Goal: Task Accomplishment & Management: Use online tool/utility

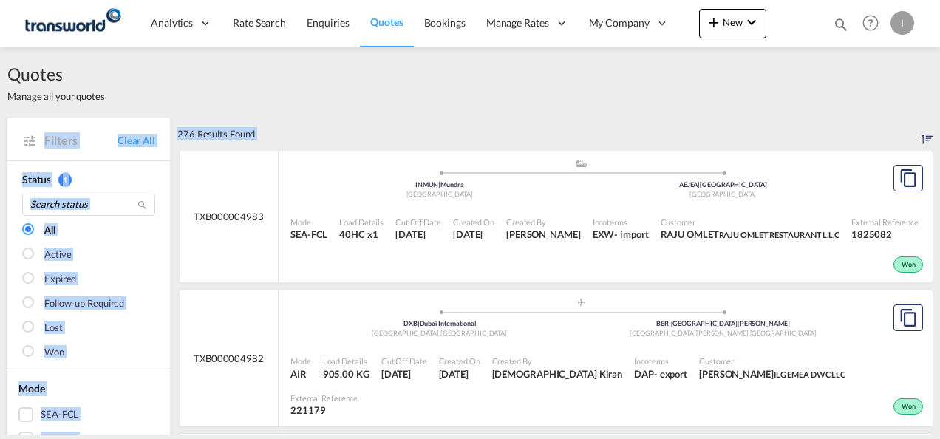
drag, startPoint x: 927, startPoint y: 89, endPoint x: 933, endPoint y: 123, distance: 34.5
click at [933, 123] on div "Quotes Manage all your quotes Filters Clear All Status 1 All Active Expired Fol…" at bounding box center [470, 240] width 940 height 387
drag, startPoint x: 933, startPoint y: 123, endPoint x: 533, endPoint y: 101, distance: 400.6
click at [533, 101] on div "Quotes Manage all your quotes" at bounding box center [469, 82] width 925 height 70
click at [338, 109] on div "Quotes Manage all your quotes" at bounding box center [469, 82] width 925 height 70
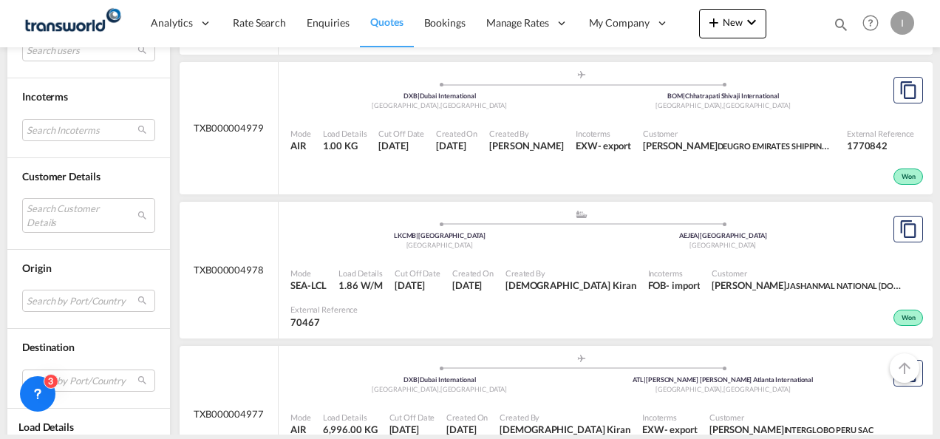
scroll to position [672, 0]
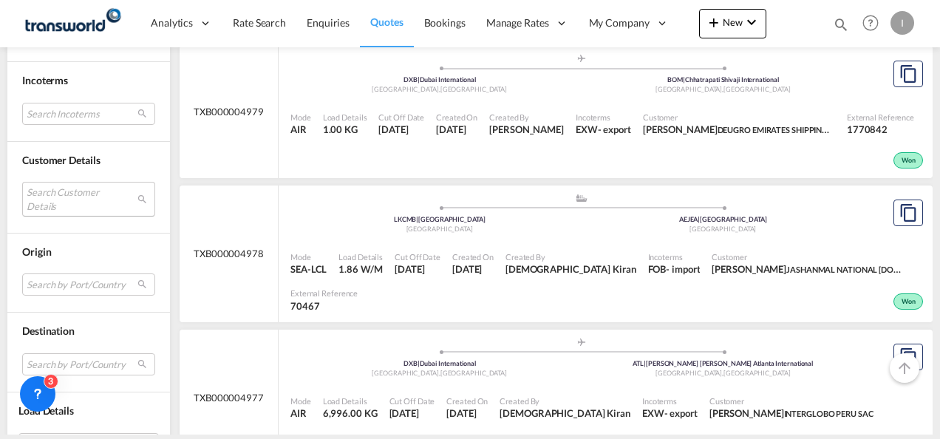
click at [35, 185] on md-select "Search Customer Details user name user [PERSON_NAME] [EMAIL_ADDRESS][DOMAIN_NAM…" at bounding box center [88, 199] width 133 height 34
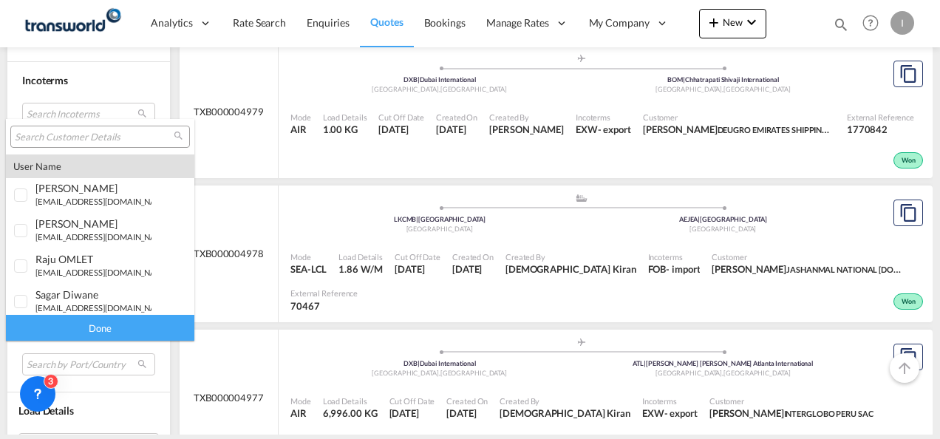
click at [58, 139] on input "search" at bounding box center [94, 137] width 159 height 13
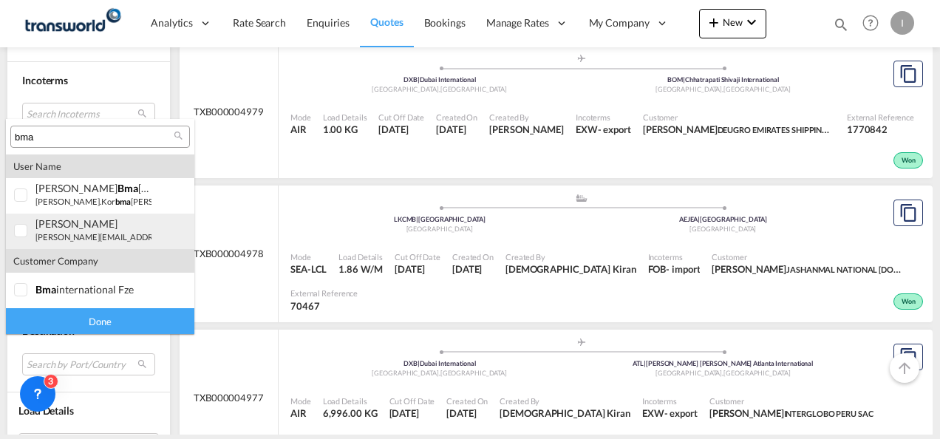
type input "bma"
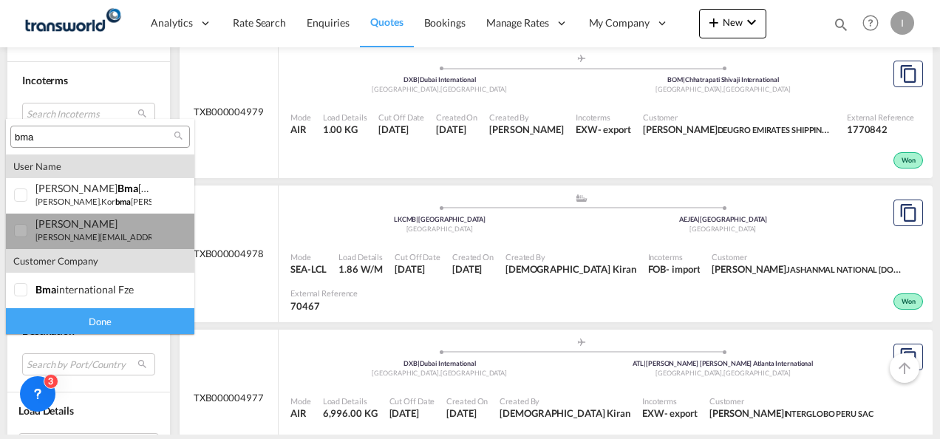
click at [50, 243] on md-option "user [PERSON_NAME] [PERSON_NAME][EMAIL_ADDRESS][DOMAIN_NAME] | bma internationa…" at bounding box center [100, 231] width 188 height 35
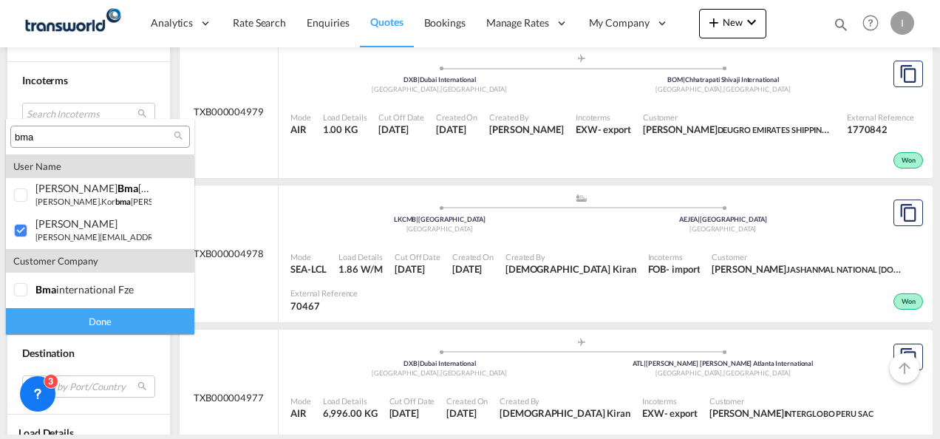
click at [89, 326] on div "Done" at bounding box center [100, 321] width 188 height 26
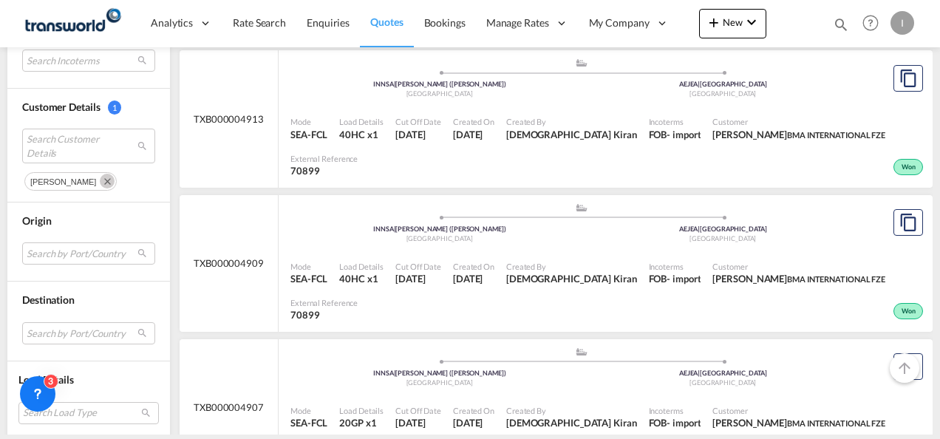
scroll to position [826, 0]
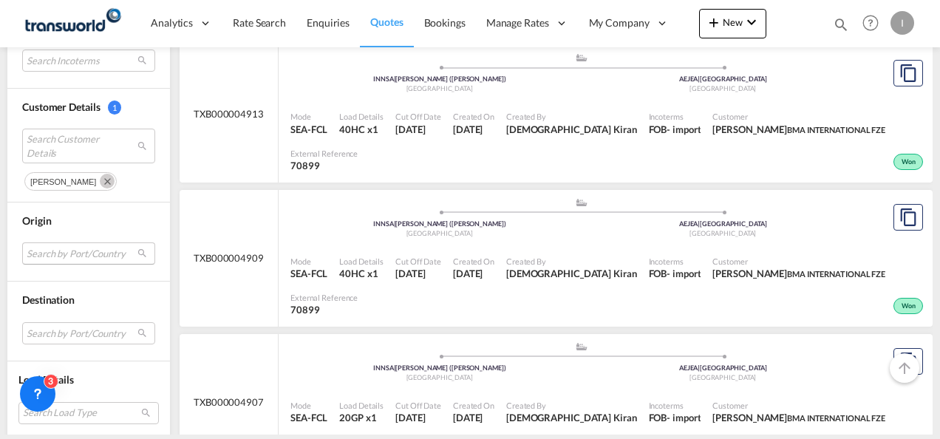
click at [99, 245] on md-select "Search by Port/Country JPNIC nichinan [GEOGRAPHIC_DATA] AEAMF mussafah [GEOGRAP…" at bounding box center [88, 253] width 133 height 22
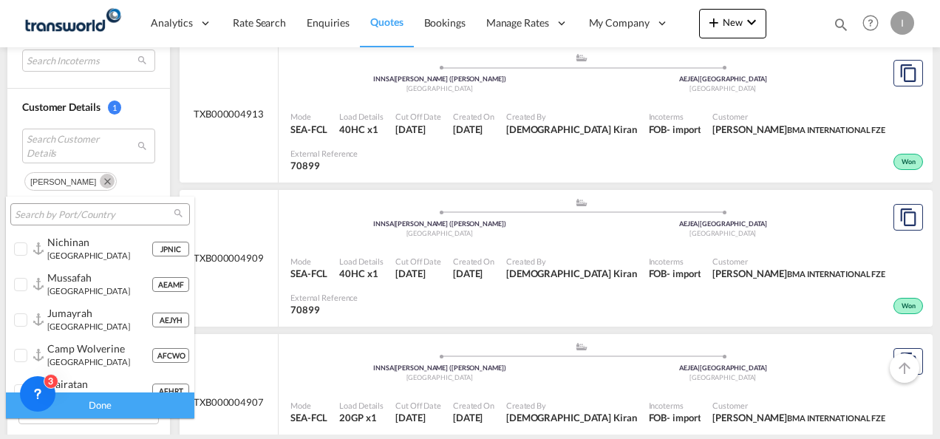
click at [61, 214] on input "search" at bounding box center [94, 214] width 159 height 13
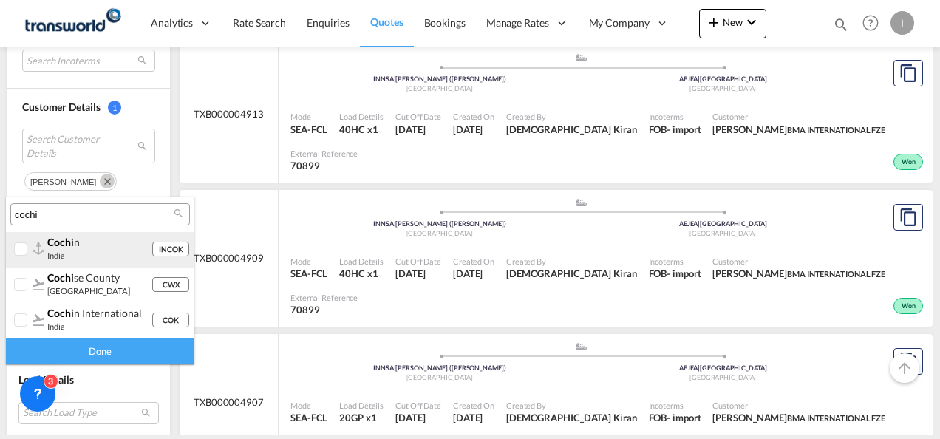
type input "cochi"
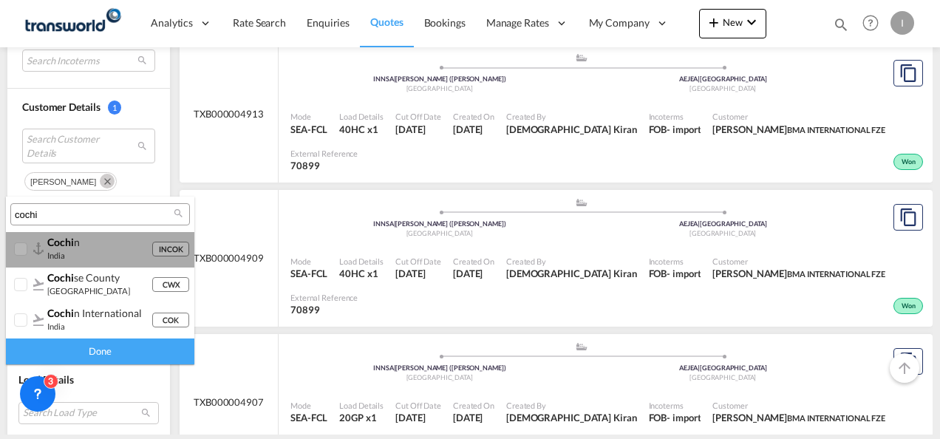
click at [49, 238] on span "cochi" at bounding box center [60, 242] width 27 height 13
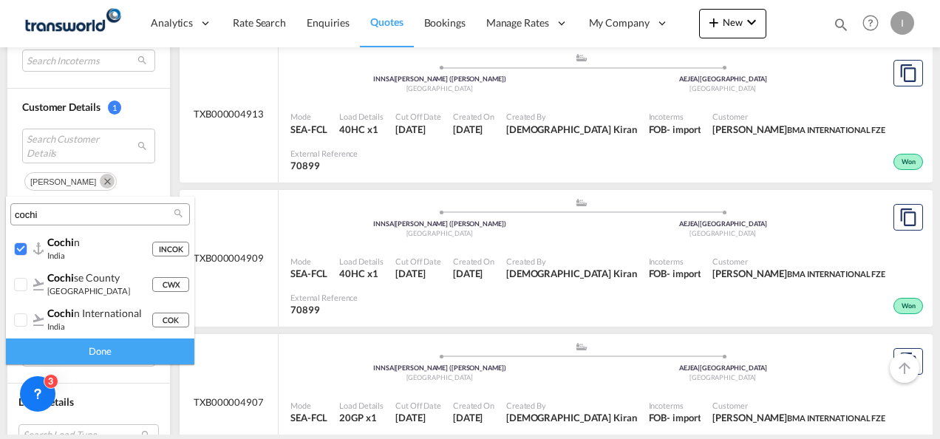
click at [109, 358] on div "Done" at bounding box center [100, 352] width 188 height 26
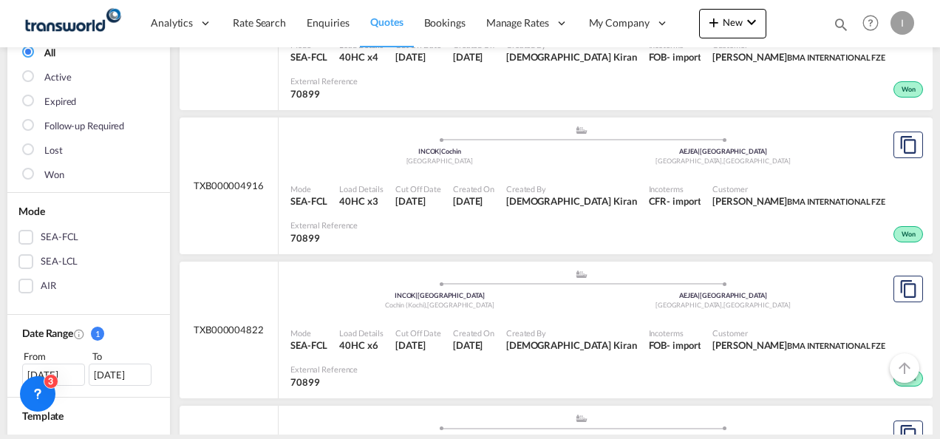
scroll to position [179, 0]
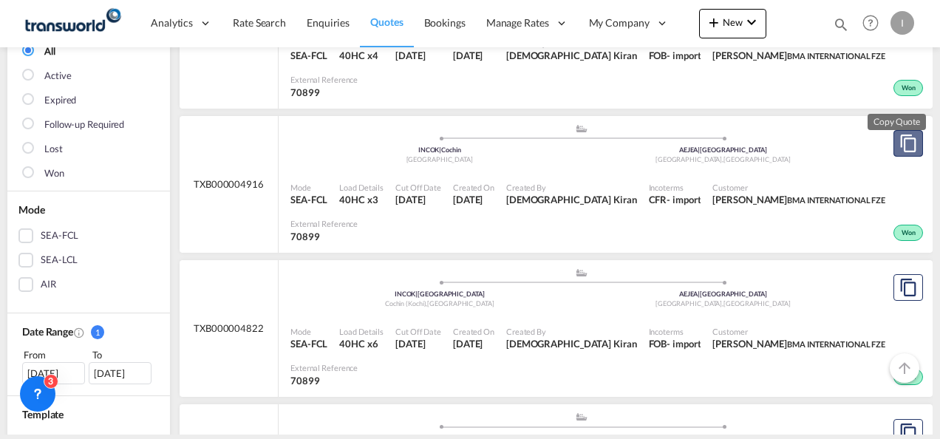
click at [900, 145] on md-icon "assets/icons/custom/copyQuote.svg" at bounding box center [909, 144] width 18 height 18
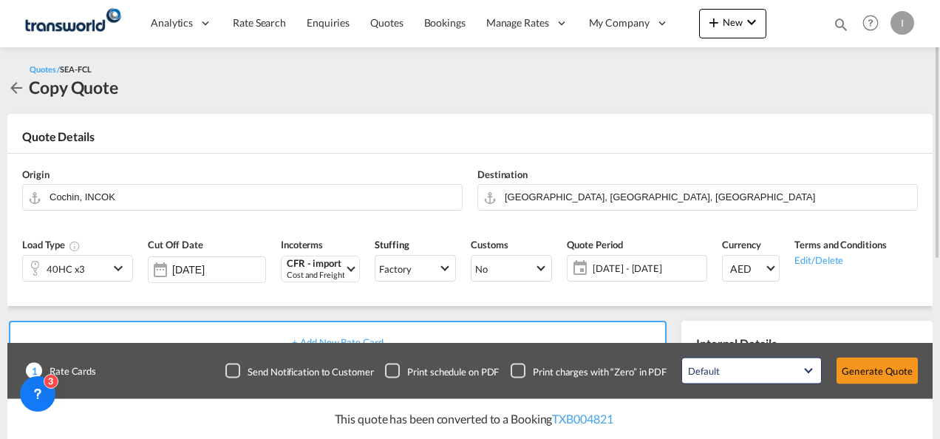
click at [101, 270] on div "40HC x3" at bounding box center [66, 268] width 86 height 25
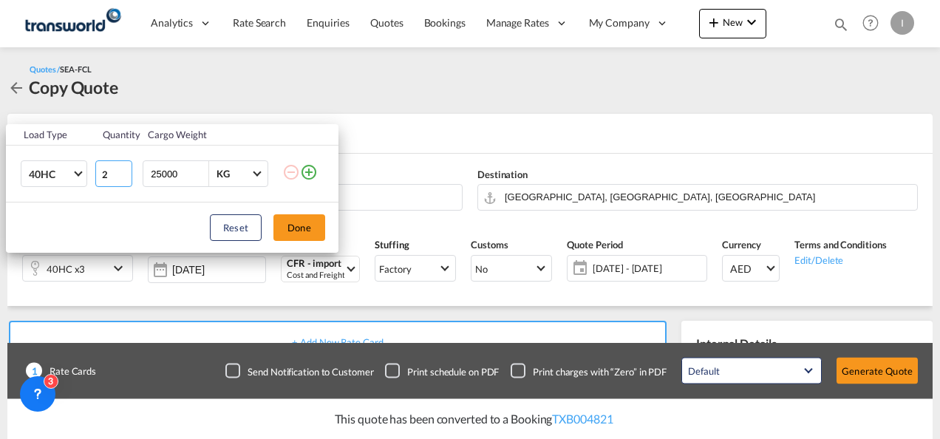
type input "2"
click at [122, 179] on input "2" at bounding box center [113, 173] width 37 height 27
click at [285, 222] on button "Done" at bounding box center [299, 227] width 52 height 27
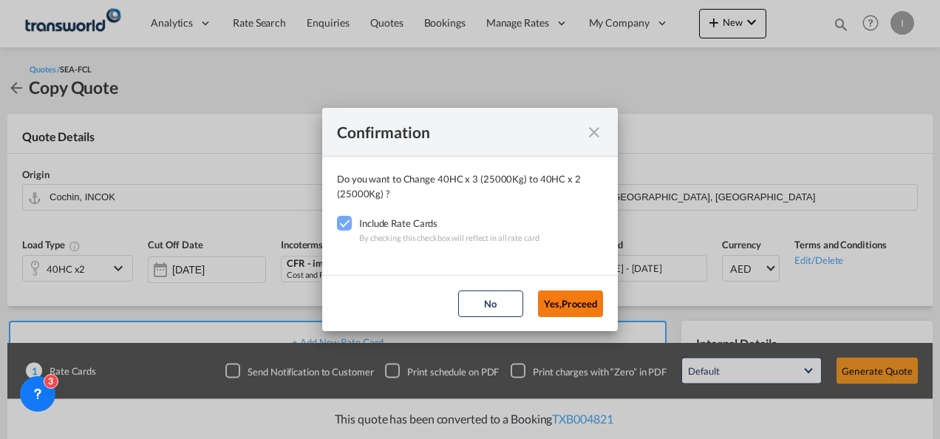
click at [561, 297] on button "Yes,Proceed" at bounding box center [570, 303] width 65 height 27
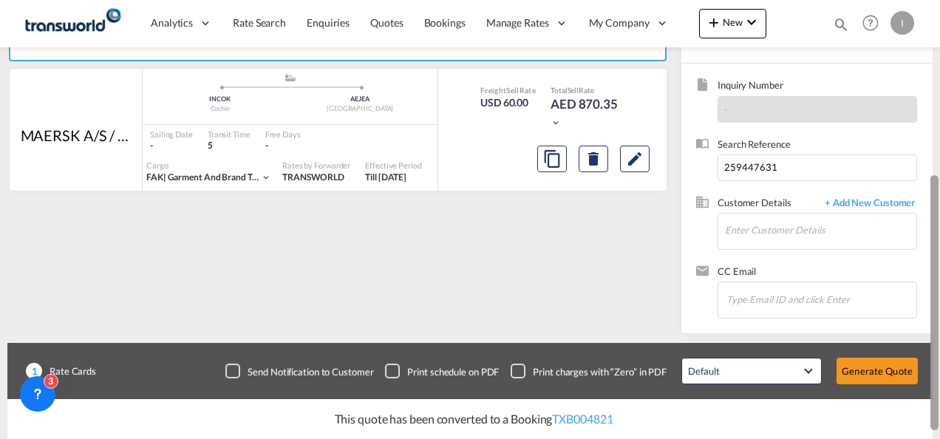
drag, startPoint x: 937, startPoint y: 143, endPoint x: 939, endPoint y: 320, distance: 176.7
click at [939, 320] on html "Analytics Reports Dashboard Rate Search Enquiries Quotes" at bounding box center [470, 219] width 940 height 439
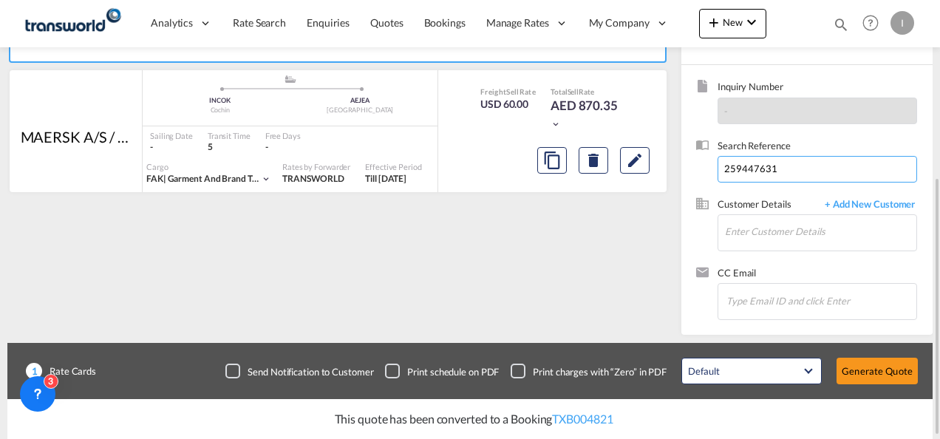
click at [729, 170] on input "259447631" at bounding box center [818, 169] width 200 height 27
paste input "BOMS25102711"
type input "BOMS25102711"
click at [755, 220] on input "Enter Customer Details" at bounding box center [820, 231] width 191 height 33
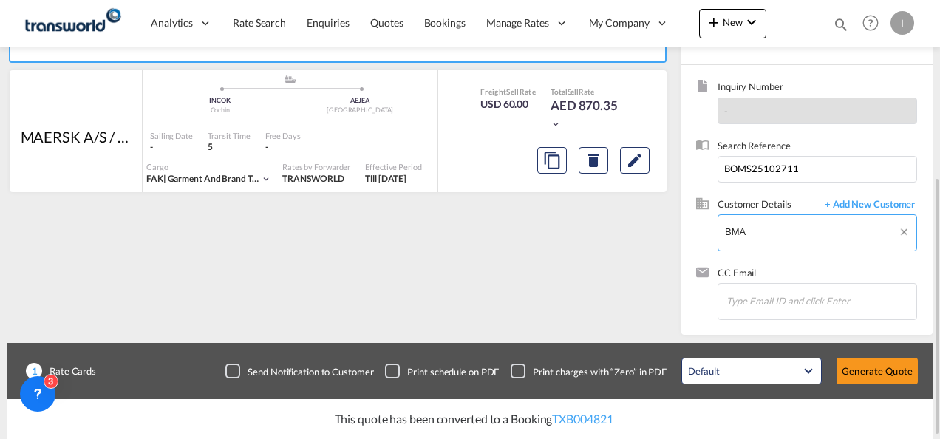
click at [751, 228] on body "Analytics Reports Dashboard Rate Search Enquiries Quotes Bookings" at bounding box center [470, 219] width 940 height 439
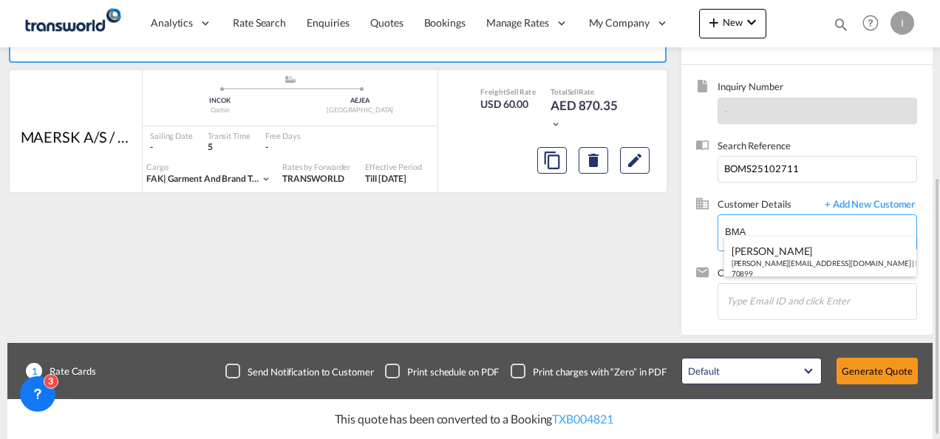
click at [751, 247] on div "[PERSON_NAME] [EMAIL_ADDRESS][DOMAIN_NAME] | BMA INTERNATIONAL FZE | 70899" at bounding box center [820, 262] width 193 height 50
type input "BMA INTERNATIONAL FZE, [PERSON_NAME], [PERSON_NAME][EMAIL_ADDRESS][DOMAIN_NAME]"
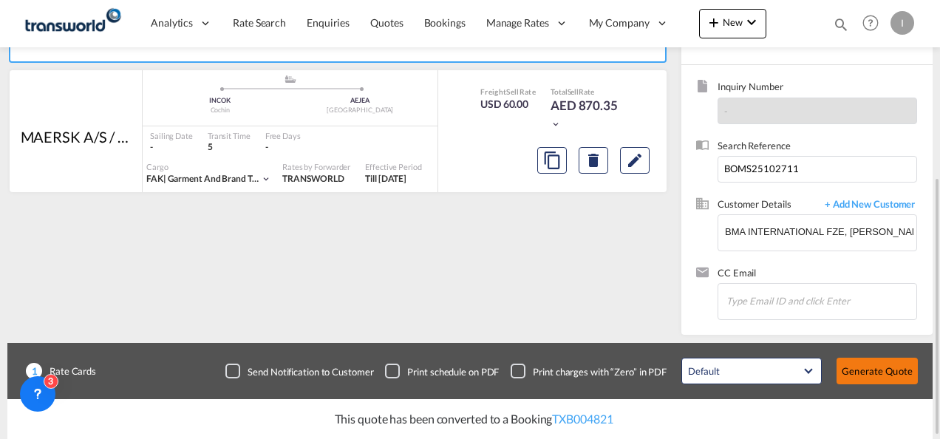
click at [865, 364] on button "Generate Quote" at bounding box center [877, 371] width 81 height 27
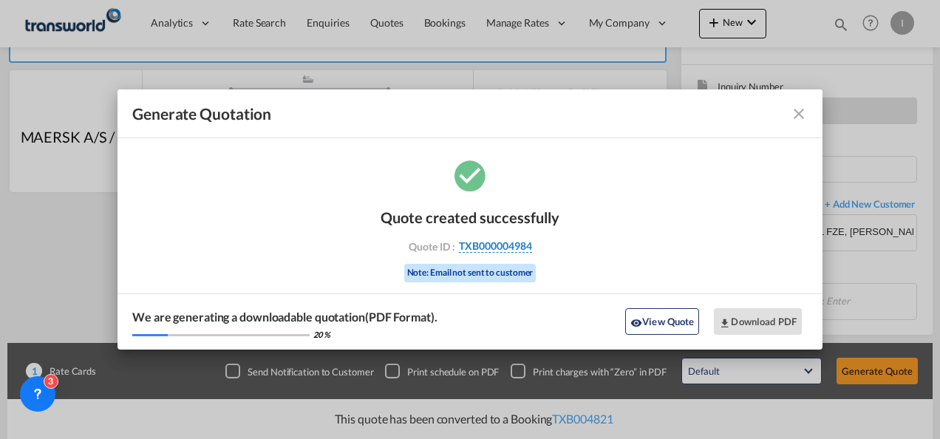
click at [510, 247] on span "TXB000004984" at bounding box center [495, 245] width 73 height 13
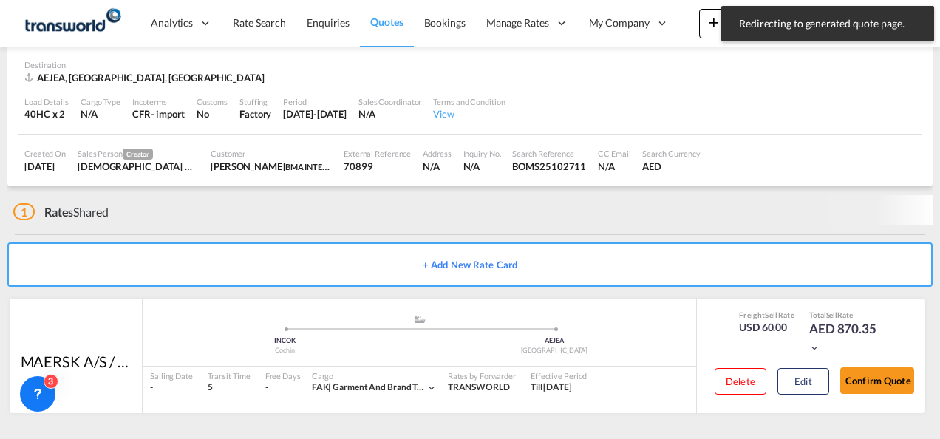
scroll to position [90, 0]
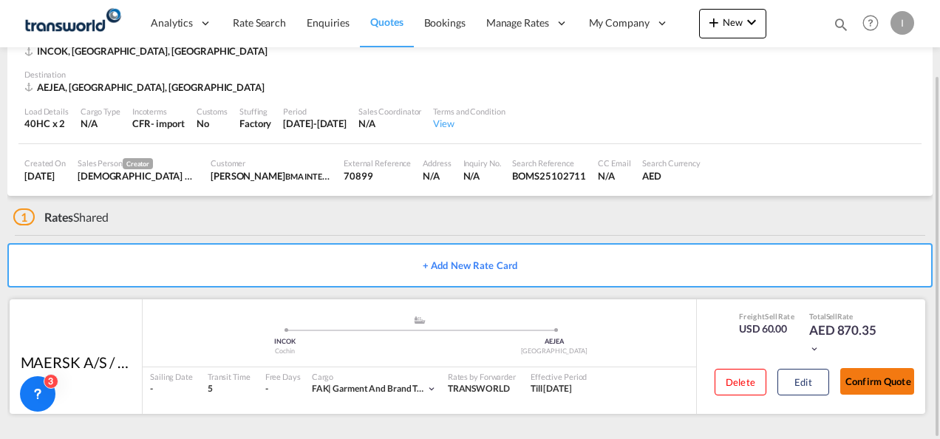
click at [871, 376] on button "Confirm Quote" at bounding box center [877, 381] width 74 height 27
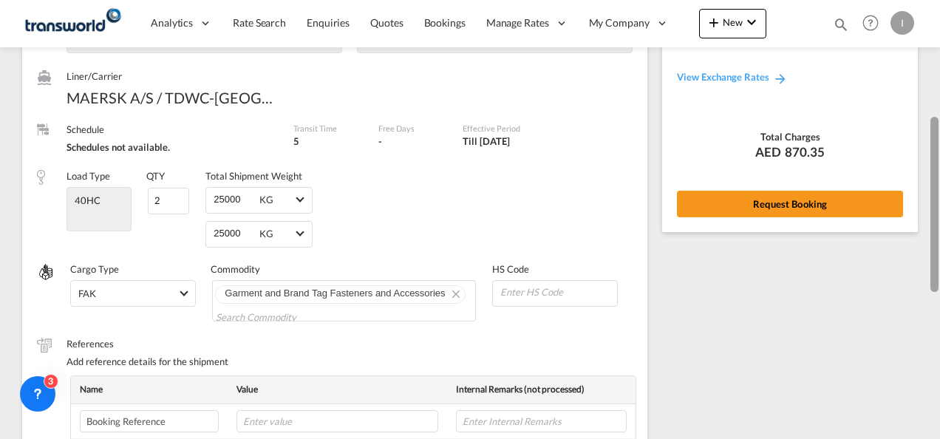
scroll to position [143, 0]
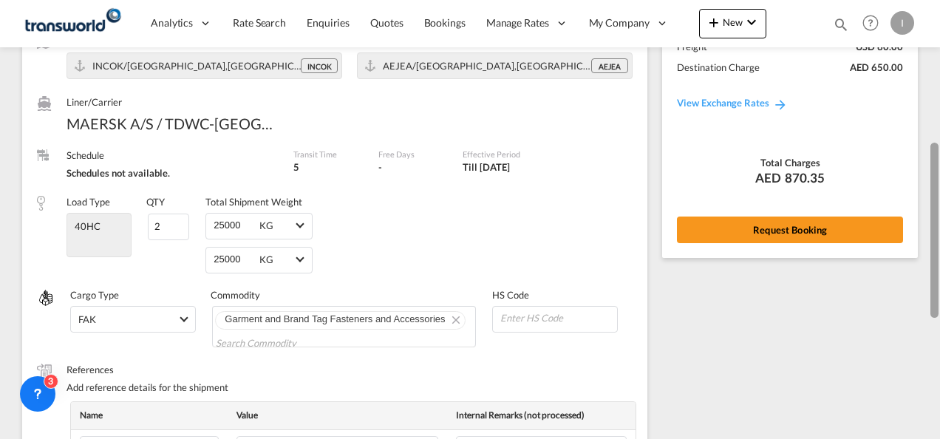
drag, startPoint x: 935, startPoint y: 300, endPoint x: 931, endPoint y: 101, distance: 199.6
click at [931, 143] on div at bounding box center [935, 230] width 8 height 175
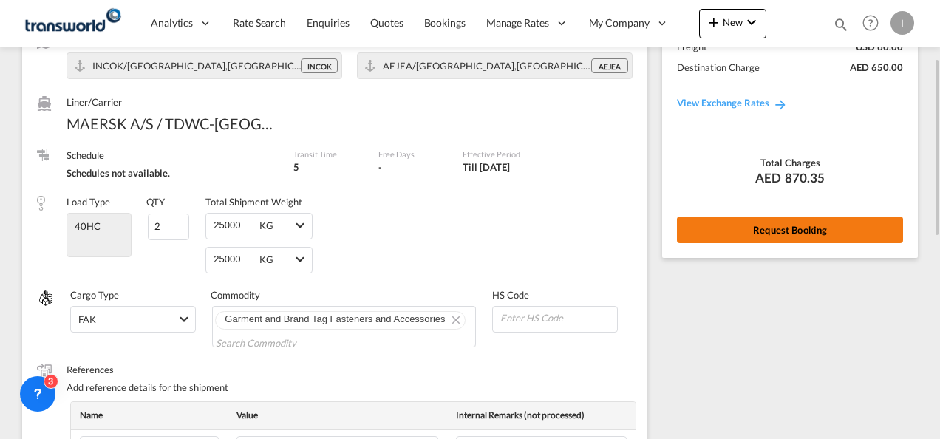
click at [831, 234] on button "Request Booking" at bounding box center [790, 230] width 226 height 27
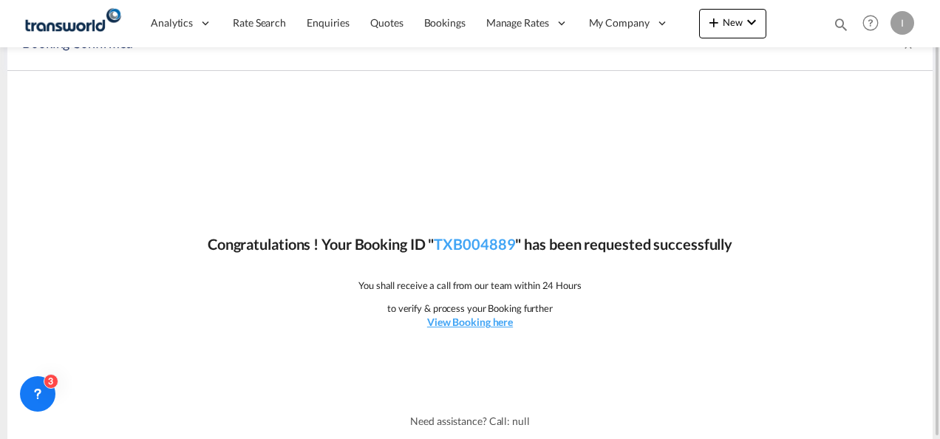
scroll to position [27, 0]
click at [483, 234] on p "Congratulations ! Your Booking ID " TXB004889 " has been requested successfully" at bounding box center [470, 244] width 525 height 21
click at [480, 248] on link "TXB004889" at bounding box center [474, 245] width 81 height 18
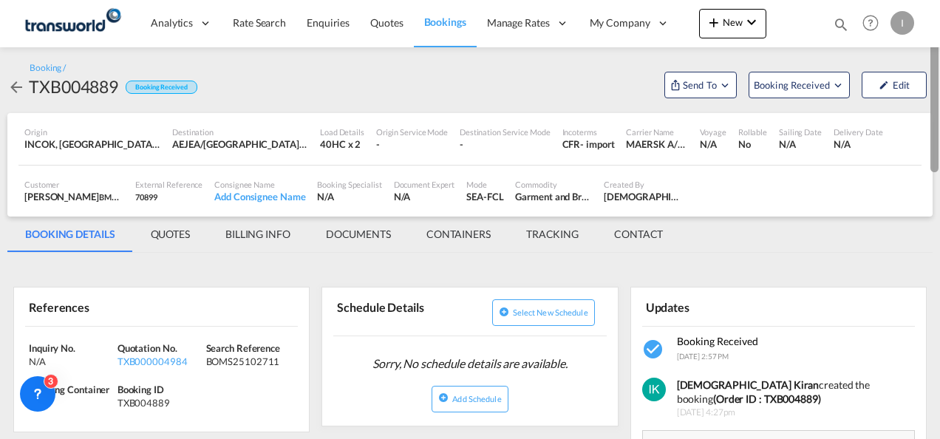
drag, startPoint x: 936, startPoint y: 287, endPoint x: 942, endPoint y: 85, distance: 201.9
click at [939, 85] on html "Analytics Reports Dashboard Rate Search Enquiries Quotes" at bounding box center [470, 219] width 940 height 439
click at [705, 95] on button "Send To" at bounding box center [701, 85] width 72 height 27
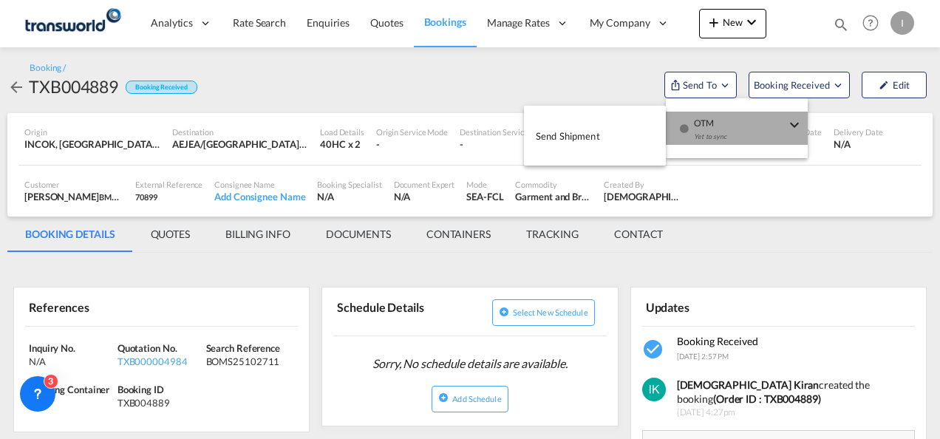
click at [708, 133] on div "Yet to sync" at bounding box center [740, 140] width 92 height 31
click at [597, 136] on span "Send Shipment" at bounding box center [568, 136] width 64 height 24
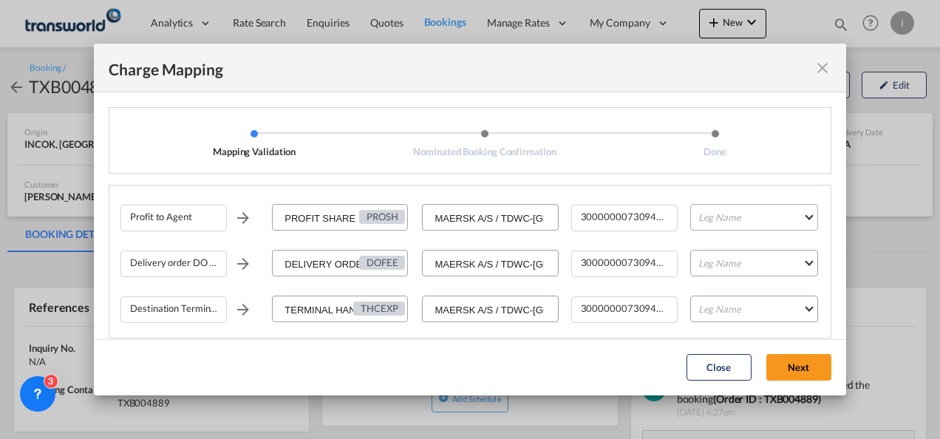
click at [770, 222] on md-select "Leg Name HANDLING ORIGIN VESSEL HANDLING DESTINATION OTHERS TL PICK UP CUSTOMS …" at bounding box center [754, 217] width 128 height 27
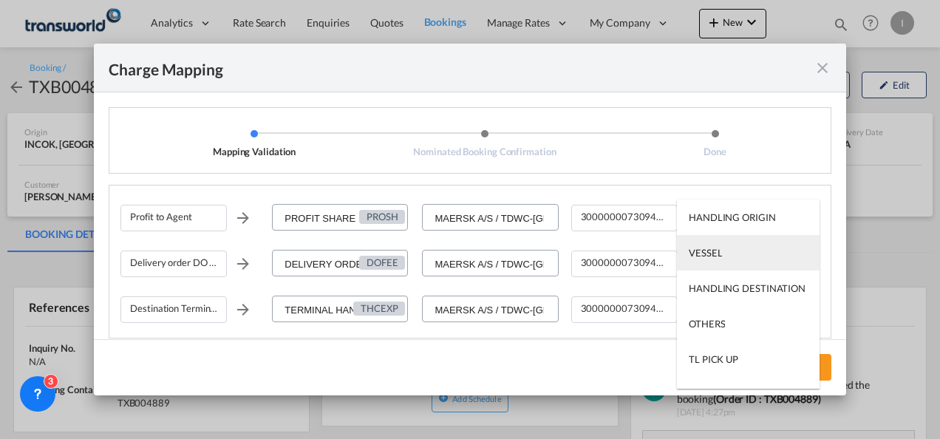
click at [704, 264] on md-option "VESSEL" at bounding box center [748, 252] width 143 height 35
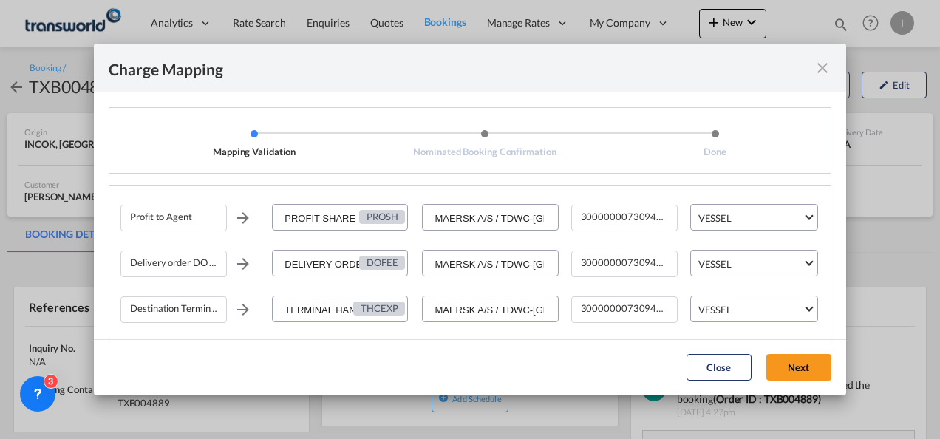
click at [813, 391] on md-dialog-actions "Close Next" at bounding box center [470, 367] width 752 height 56
click at [791, 358] on button "Next" at bounding box center [799, 367] width 65 height 27
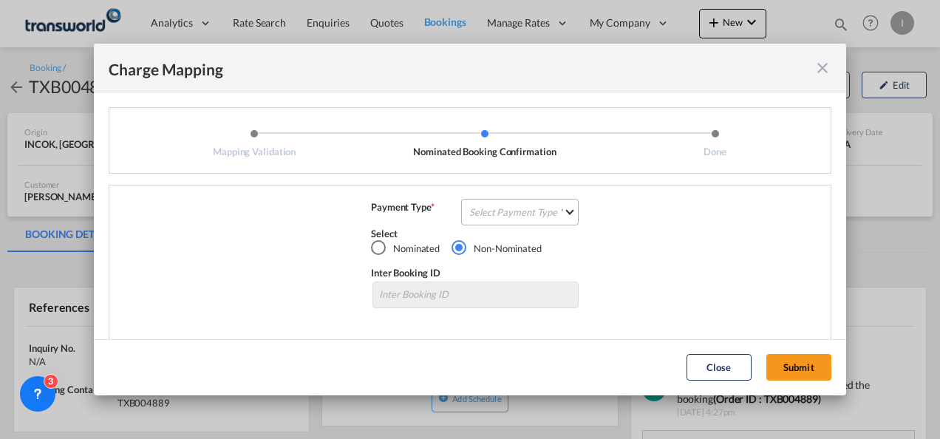
click at [551, 222] on md-select "Select Payment Type COLLECT PREPAID" at bounding box center [520, 212] width 118 height 27
click at [551, 222] on md-option "COLLECT" at bounding box center [518, 211] width 131 height 35
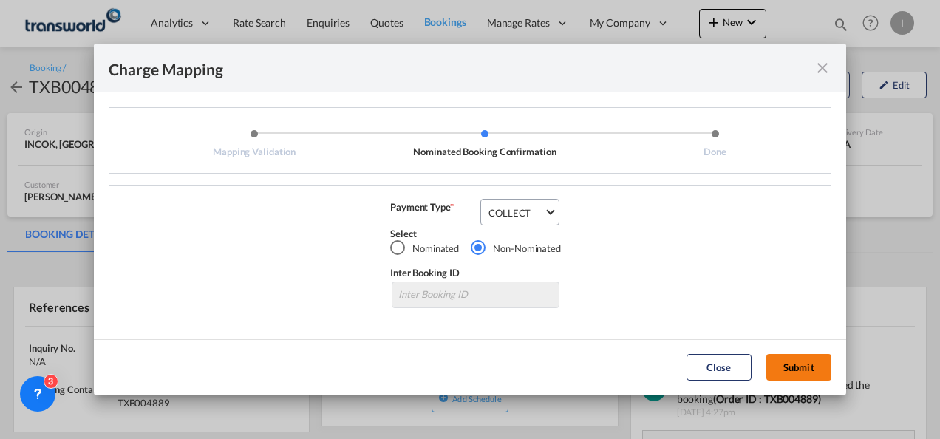
click at [791, 370] on button "Submit" at bounding box center [799, 367] width 65 height 27
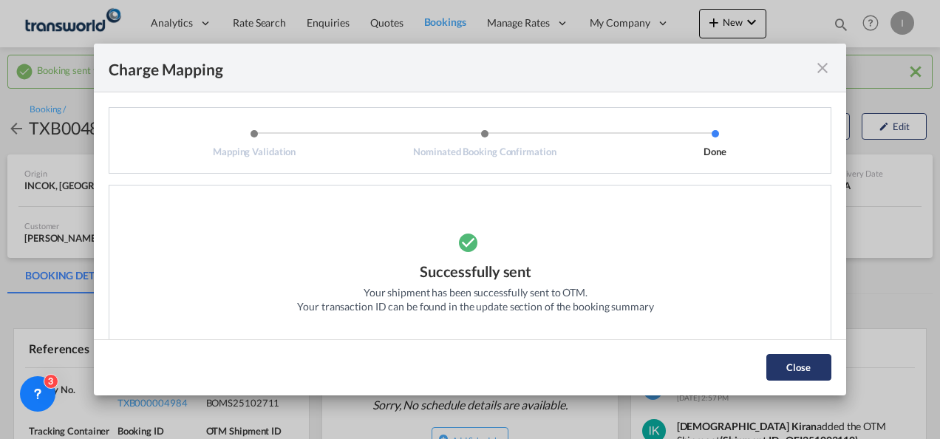
click at [788, 356] on button "Close" at bounding box center [799, 367] width 65 height 27
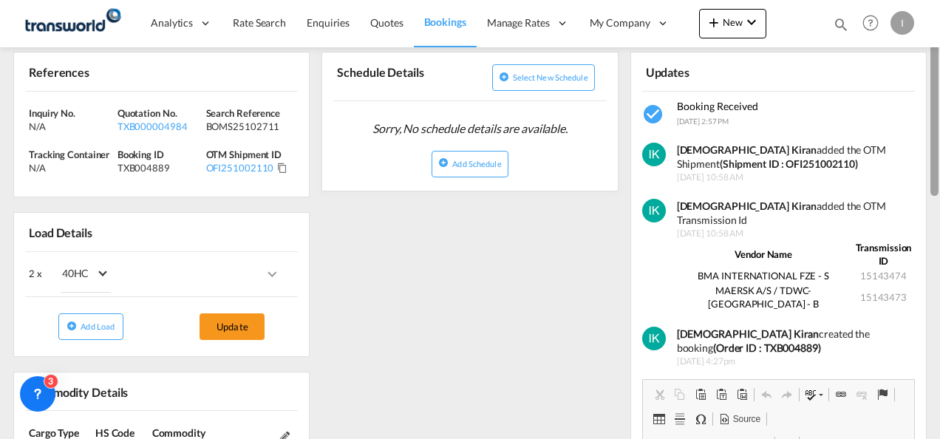
scroll to position [280, 0]
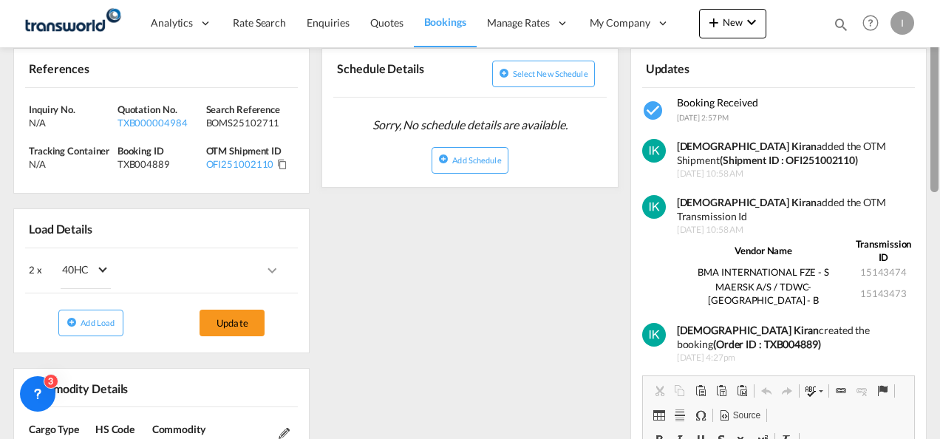
drag, startPoint x: 936, startPoint y: 118, endPoint x: 935, endPoint y: 223, distance: 105.0
click at [935, 192] on div at bounding box center [935, 110] width 8 height 163
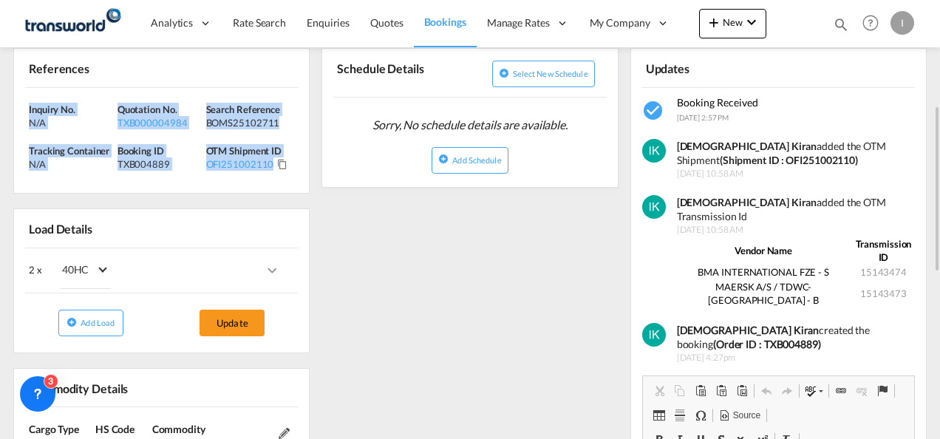
drag, startPoint x: 288, startPoint y: 176, endPoint x: 4, endPoint y: 96, distance: 294.9
click at [4, 96] on div "Booking sent to OTM successfully Booking / TXB004889 Booking Received Send To B…" at bounding box center [470, 307] width 940 height 1081
copy div "Inquiry No. N/A Quotation No. TXB000004984 Search Reference BOMS25102711 Tracki…"
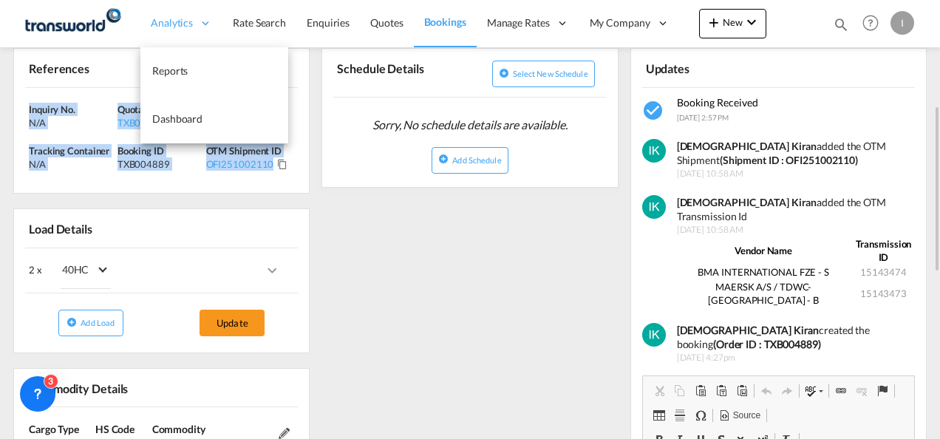
click at [177, 29] on span "Analytics" at bounding box center [172, 23] width 42 height 15
click at [168, 72] on span "Reports" at bounding box center [169, 70] width 35 height 13
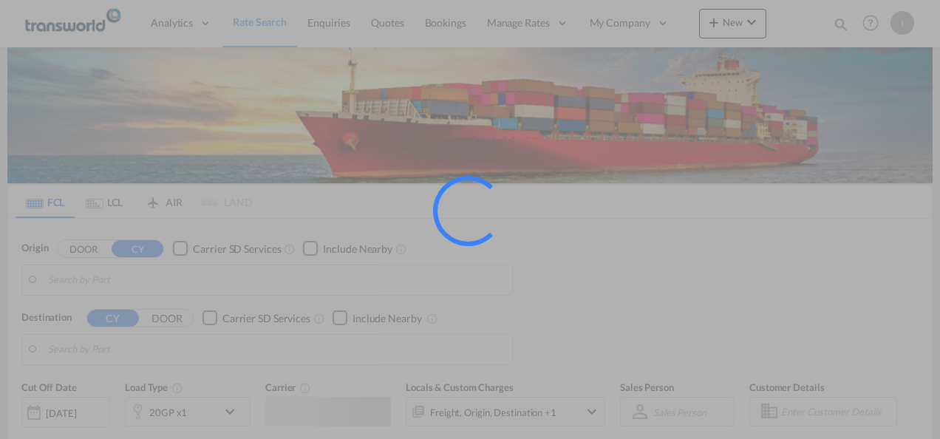
type input "Mundra, INMUN"
type input "[GEOGRAPHIC_DATA], [GEOGRAPHIC_DATA]"
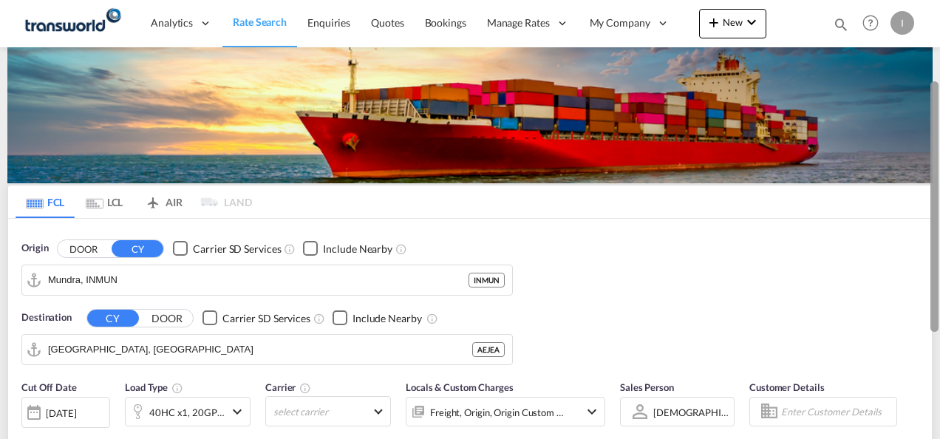
drag, startPoint x: 934, startPoint y: 141, endPoint x: 921, endPoint y: 132, distance: 16.4
click at [921, 132] on md-content "Analytics Reports Dashboard Rate Search Enquiries Quotes Bookings" at bounding box center [470, 219] width 940 height 439
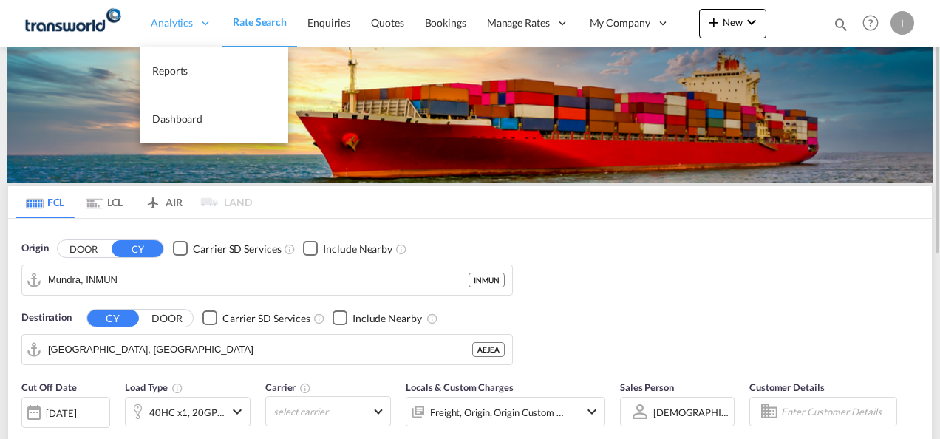
click at [171, 12] on div "Analytics" at bounding box center [181, 23] width 82 height 48
click at [160, 68] on span "Reports" at bounding box center [169, 70] width 35 height 13
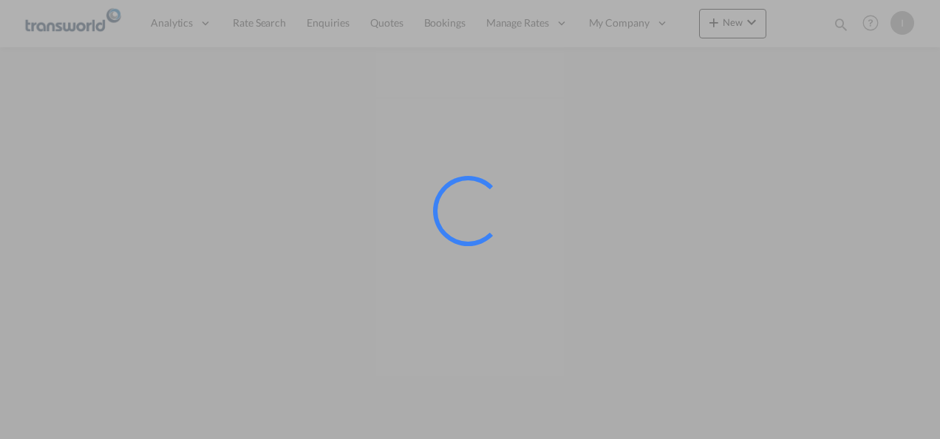
click at [390, 29] on div at bounding box center [470, 219] width 940 height 439
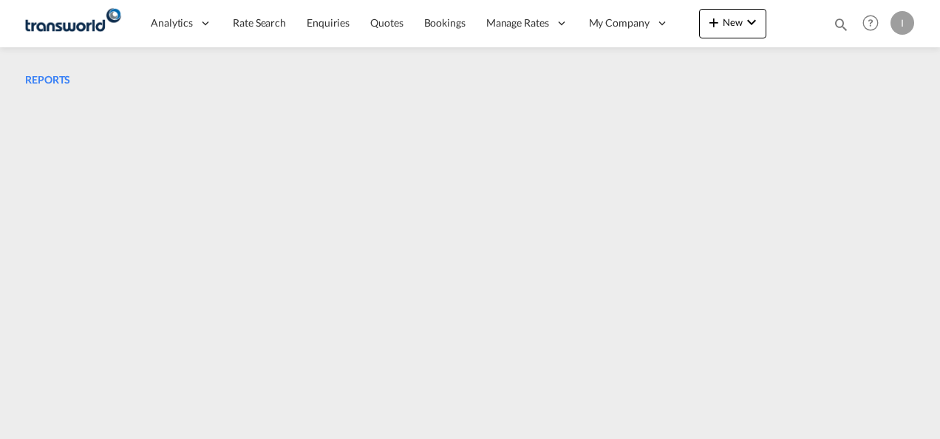
click at [390, 29] on span "Quotes" at bounding box center [386, 23] width 33 height 15
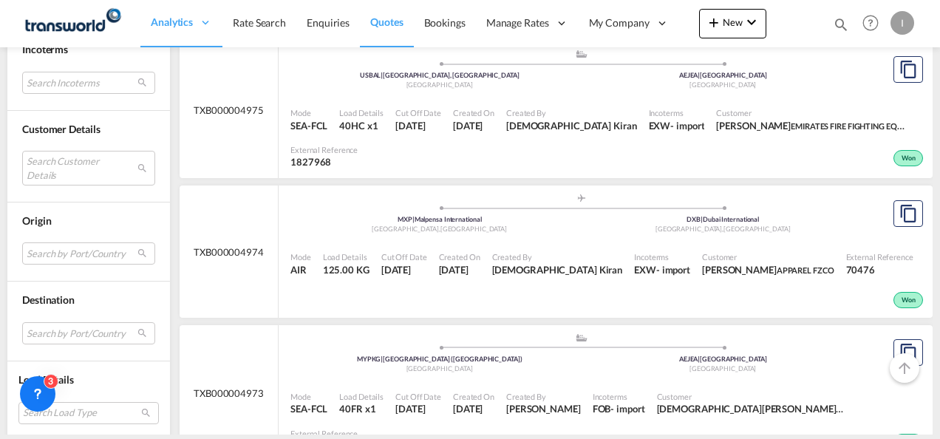
scroll to position [1475, 0]
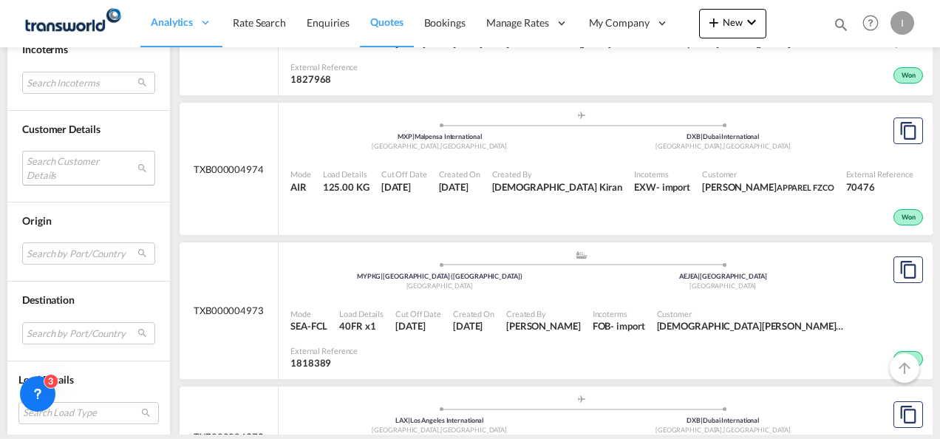
click at [71, 165] on md-select "Search Customer Details user name user [PERSON_NAME] [EMAIL_ADDRESS][DOMAIN_NAM…" at bounding box center [88, 168] width 133 height 34
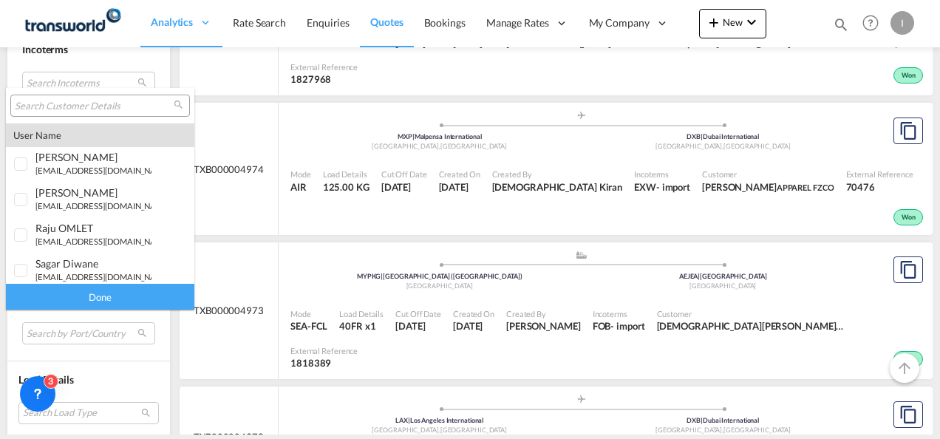
click at [43, 106] on input "search" at bounding box center [94, 106] width 159 height 13
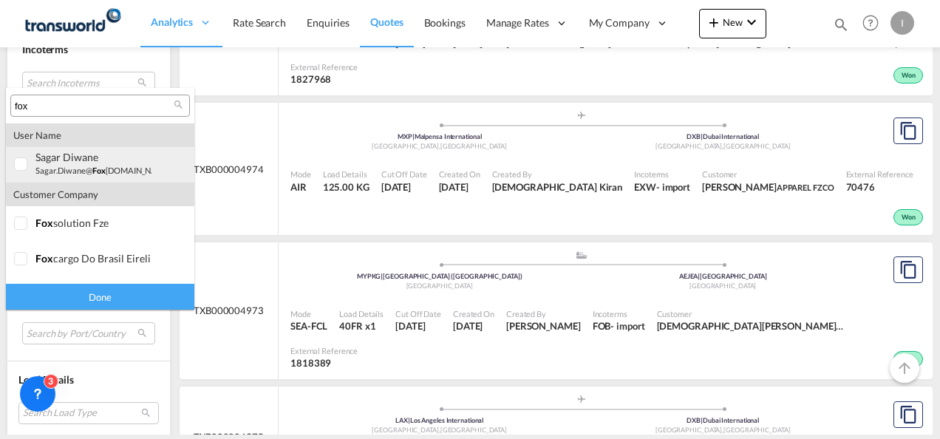
type input "fox"
click at [69, 154] on div "sagar Diwane" at bounding box center [93, 157] width 116 height 13
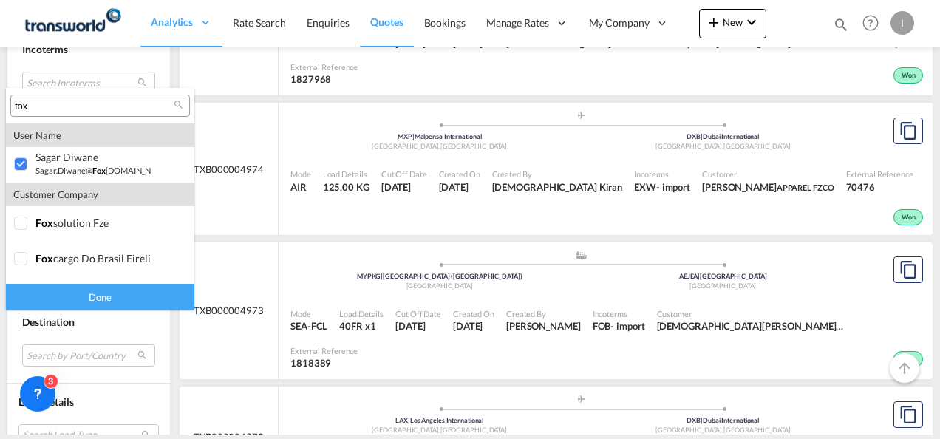
click at [72, 291] on div "Done" at bounding box center [100, 297] width 188 height 26
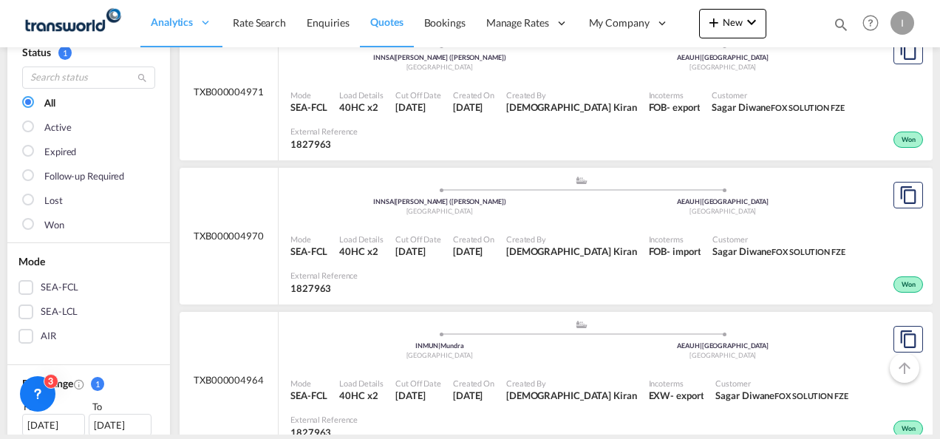
scroll to position [0, 0]
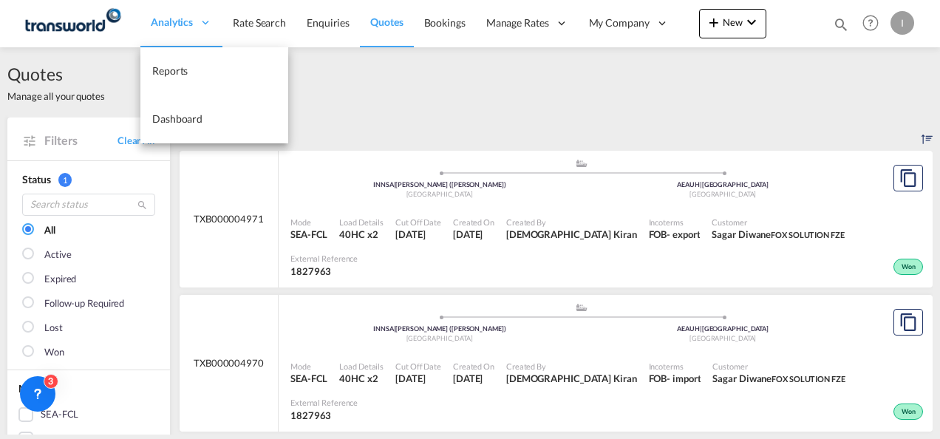
click at [162, 26] on span "Analytics" at bounding box center [172, 22] width 42 height 15
click at [161, 65] on span "Reports" at bounding box center [169, 70] width 35 height 13
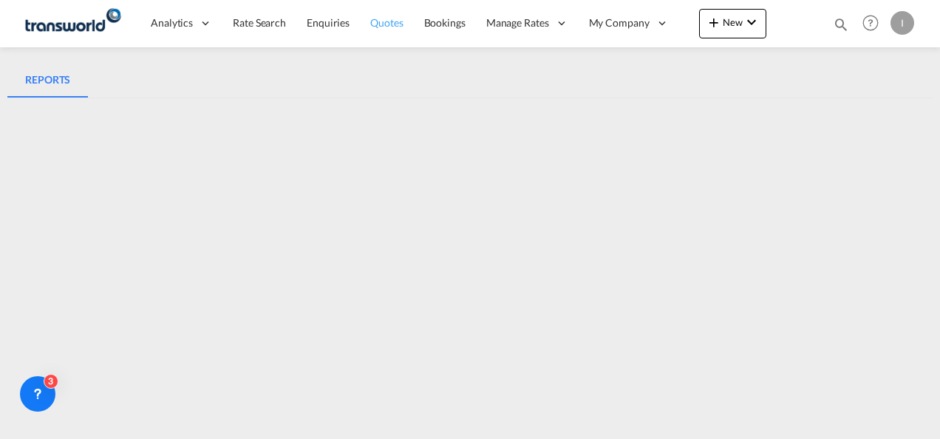
click at [376, 33] on link "Quotes" at bounding box center [386, 23] width 53 height 48
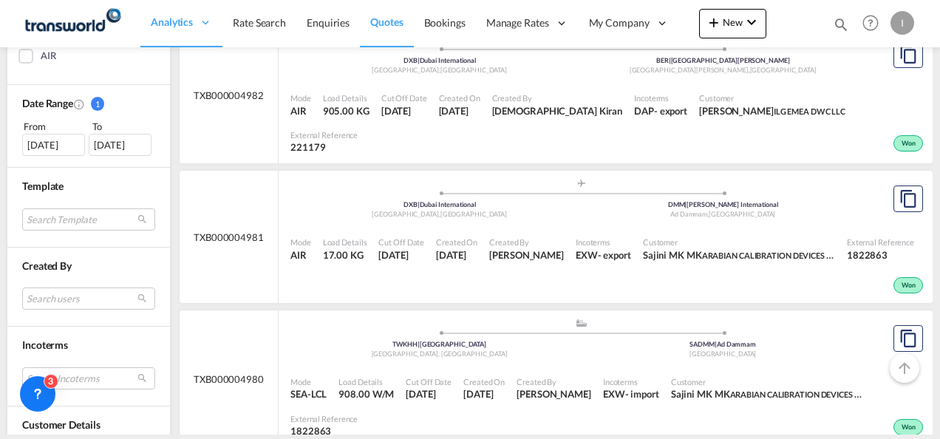
scroll to position [424, 0]
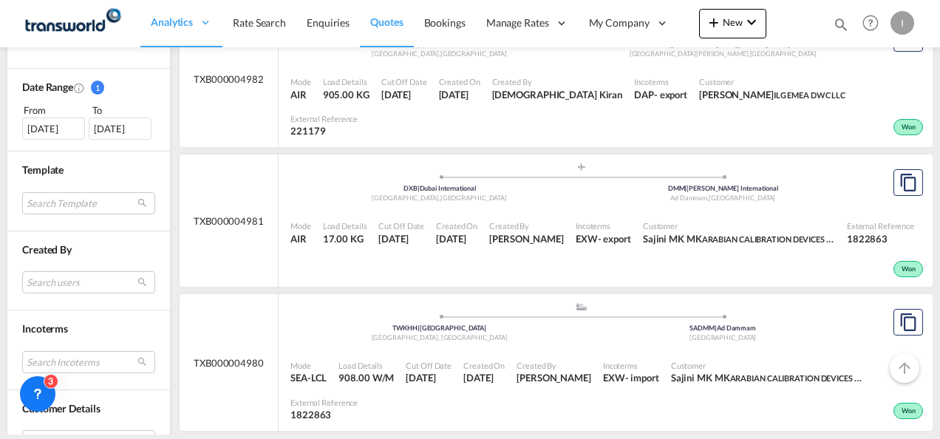
click at [586, 220] on span "Incoterms" at bounding box center [603, 225] width 55 height 11
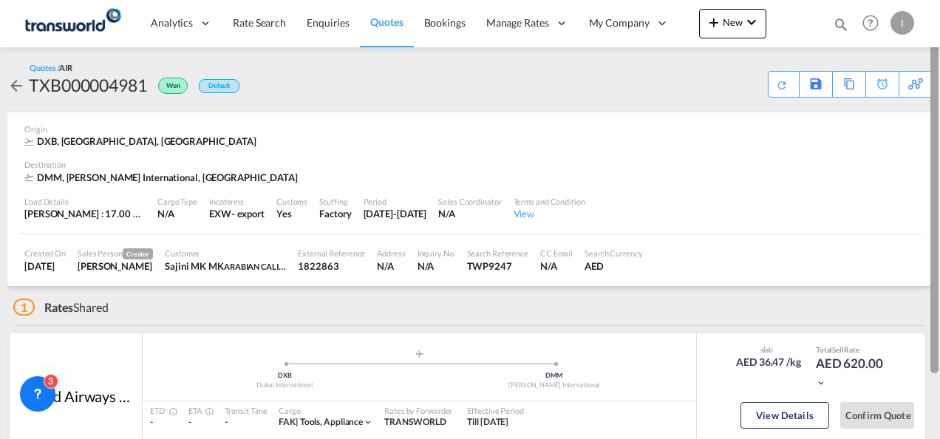
drag, startPoint x: 939, startPoint y: 101, endPoint x: 939, endPoint y: 225, distance: 124.9
click at [939, 225] on div at bounding box center [938, 219] width 3 height 433
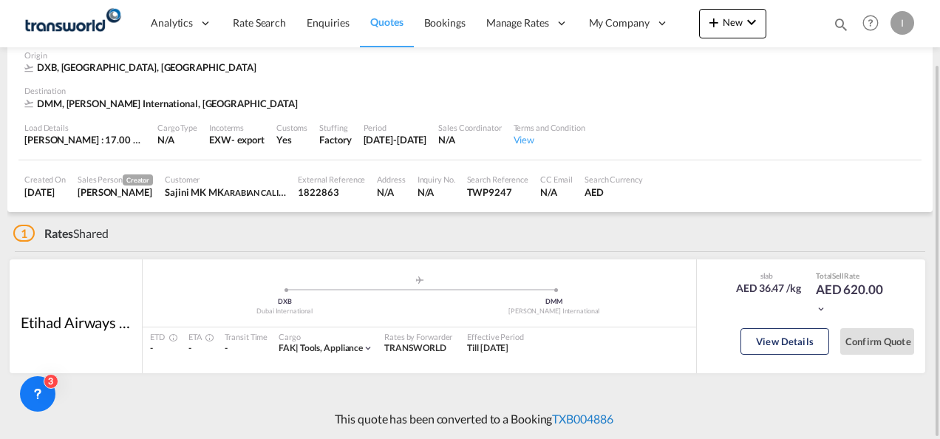
click at [611, 412] on link "TXB004886" at bounding box center [582, 419] width 61 height 14
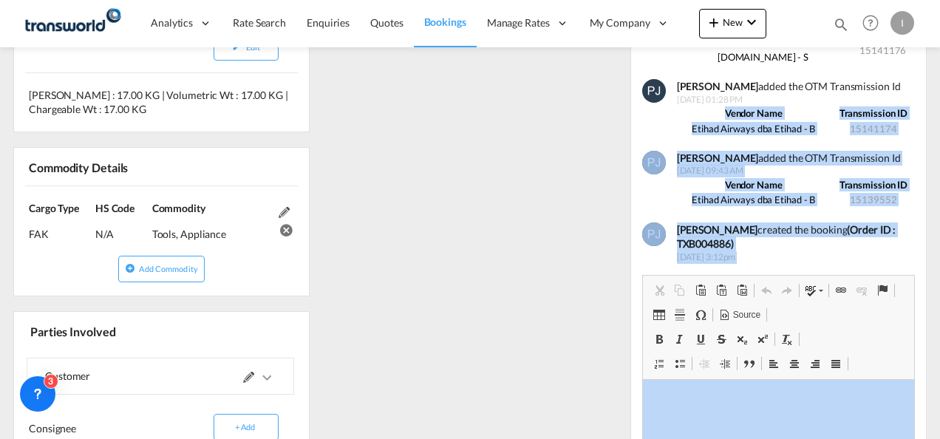
drag, startPoint x: 939, startPoint y: 337, endPoint x: 942, endPoint y: 133, distance: 204.0
click at [939, 133] on html "Analytics Reports Dashboard Rate Search Enquiries Quotes" at bounding box center [470, 219] width 940 height 439
click at [930, 318] on div "Updates Booking Received 3 Oct 2025, 1:42 PM Pratik Jaiswal added the OTM Shipm…" at bounding box center [779, 210] width 308 height 825
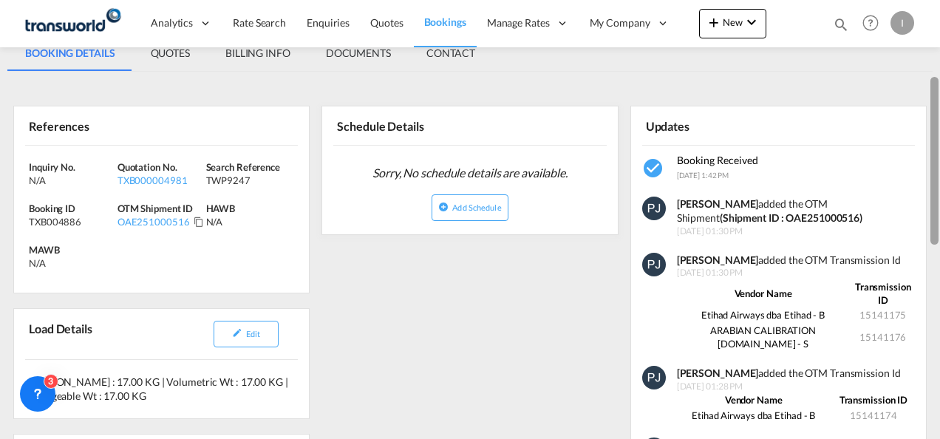
scroll to position [197, 0]
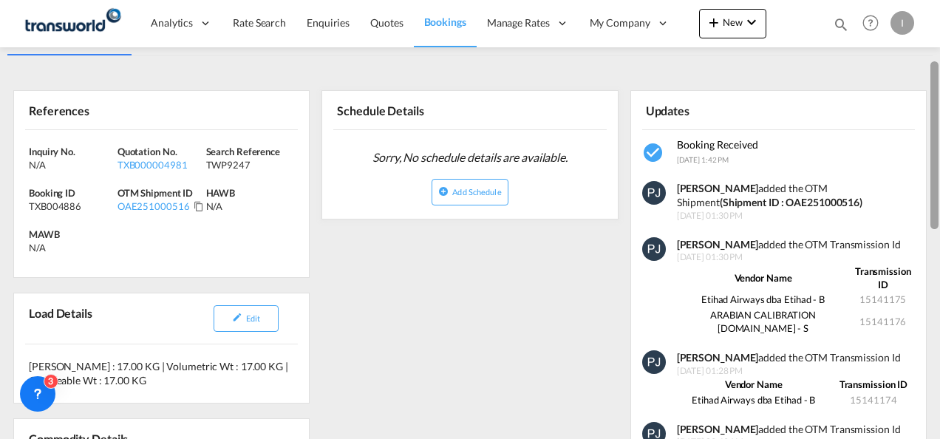
drag, startPoint x: 936, startPoint y: 316, endPoint x: 928, endPoint y: 213, distance: 103.7
click at [928, 213] on md-content "Analytics Reports Dashboard Rate Search Enquiries Quotes Bookings" at bounding box center [470, 219] width 940 height 439
click at [391, 24] on span "Quotes" at bounding box center [386, 22] width 33 height 13
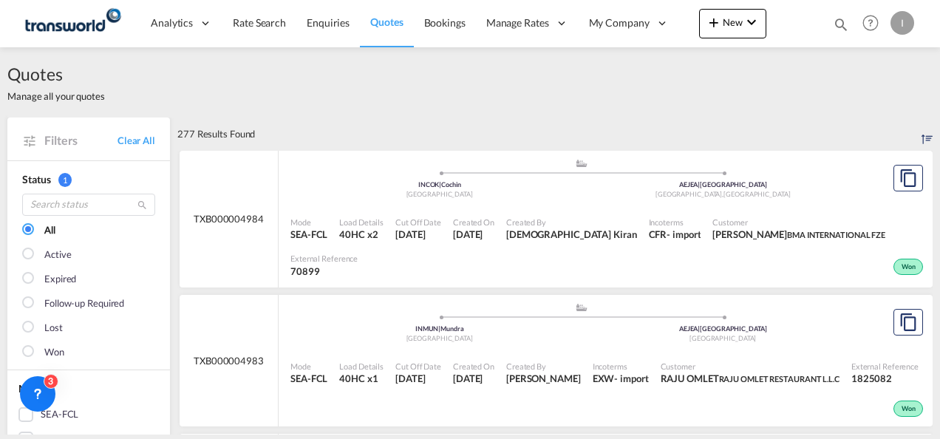
click at [636, 93] on div "Quotes Manage all your quotes" at bounding box center [469, 82] width 925 height 70
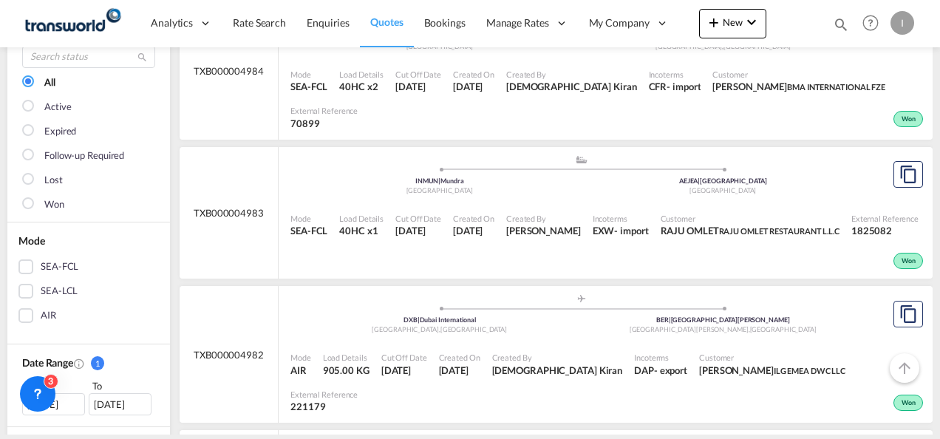
scroll to position [177, 0]
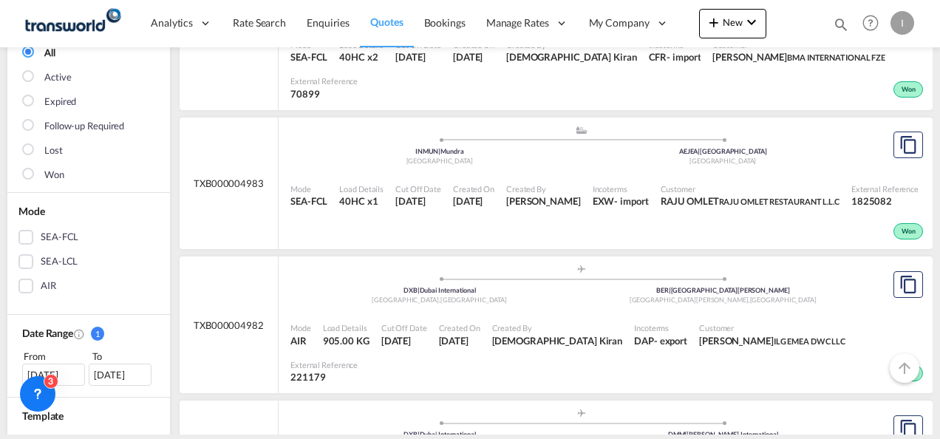
click at [587, 177] on div "Created By Pradhesh Gautham" at bounding box center [543, 195] width 86 height 37
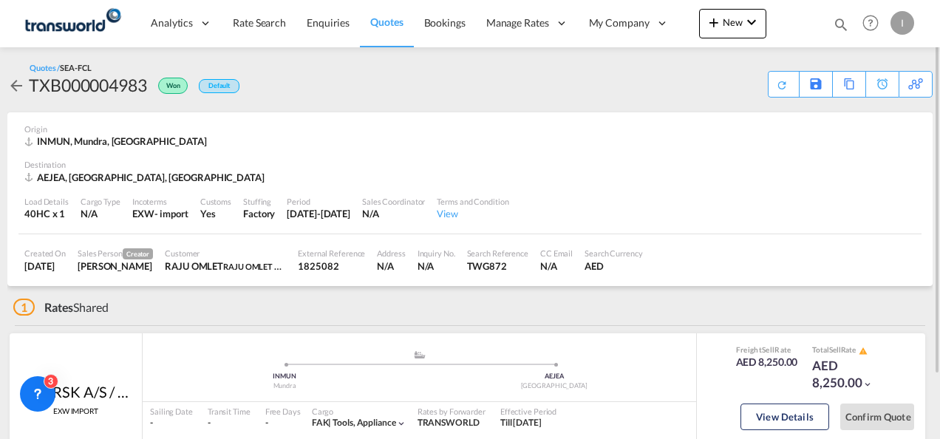
scroll to position [75, 0]
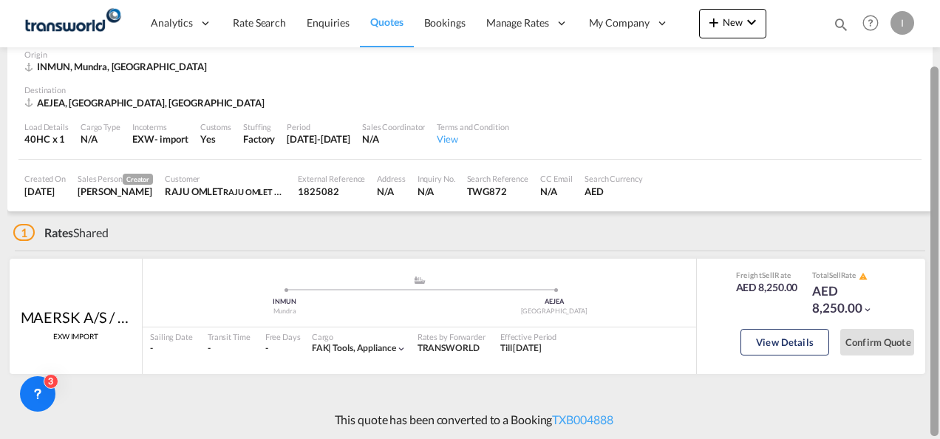
drag, startPoint x: 942, startPoint y: 259, endPoint x: 942, endPoint y: 268, distance: 8.9
click at [939, 268] on html "Analytics Reports Dashboard Rate Search Enquiries Quotes" at bounding box center [470, 219] width 940 height 439
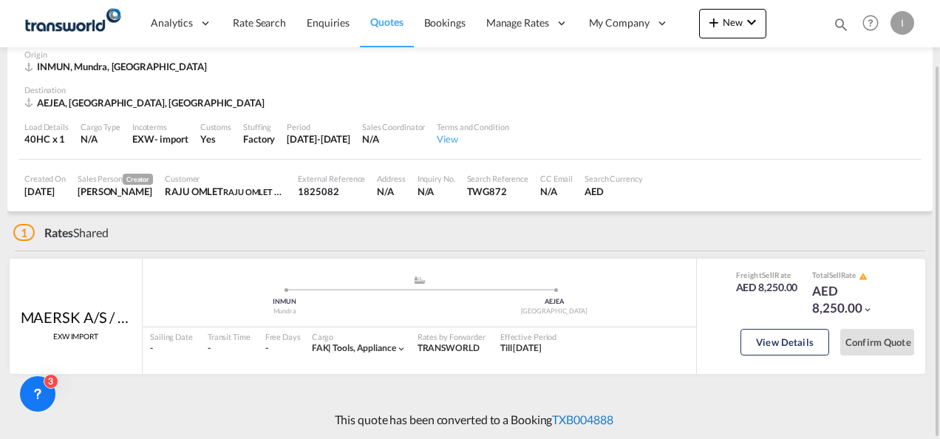
click at [568, 421] on link "TXB004888" at bounding box center [582, 419] width 61 height 14
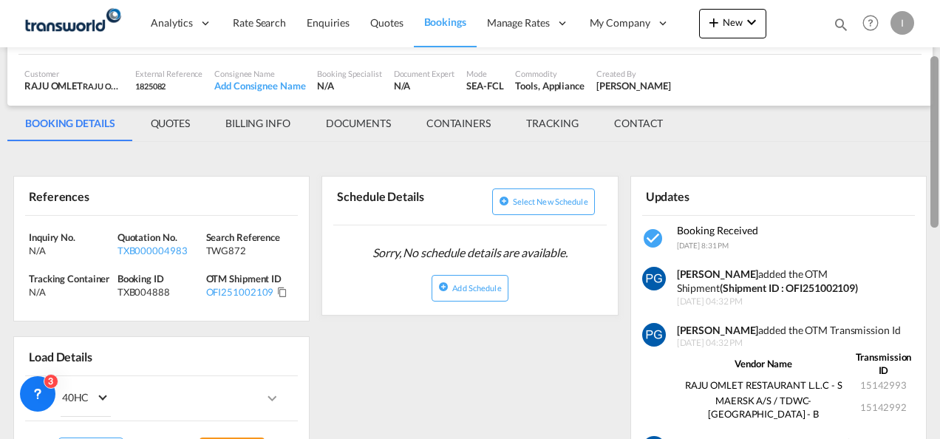
scroll to position [118, 0]
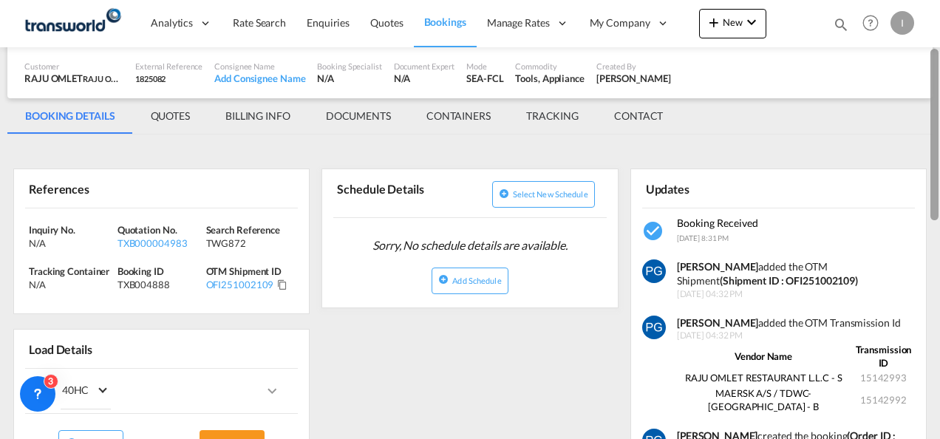
drag, startPoint x: 931, startPoint y: 233, endPoint x: 938, endPoint y: 96, distance: 136.9
click at [938, 96] on div at bounding box center [935, 134] width 8 height 171
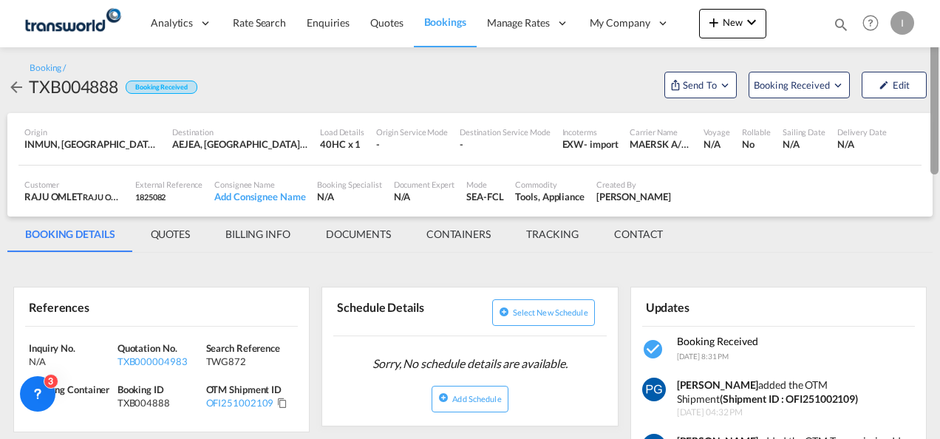
drag, startPoint x: 931, startPoint y: 173, endPoint x: 942, endPoint y: 55, distance: 118.1
click at [939, 55] on html "Analytics Reports Dashboard Rate Search Enquiries Quotes" at bounding box center [470, 219] width 940 height 439
click at [384, 27] on span "Quotes" at bounding box center [386, 22] width 33 height 13
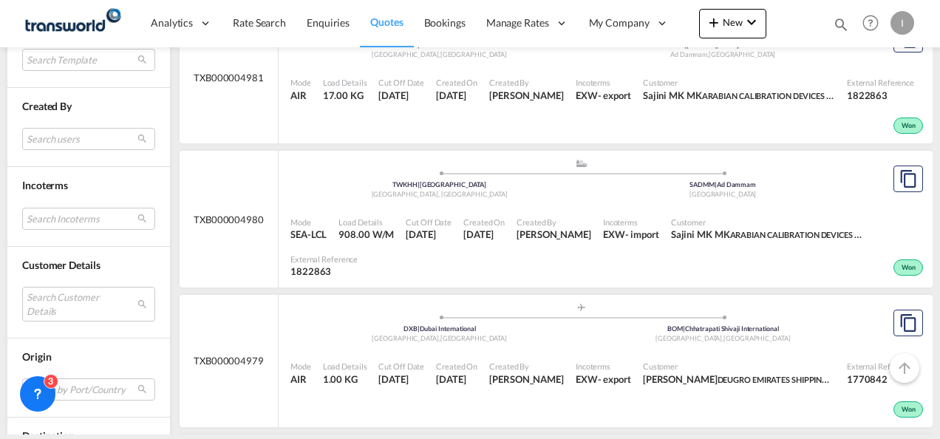
scroll to position [572, 0]
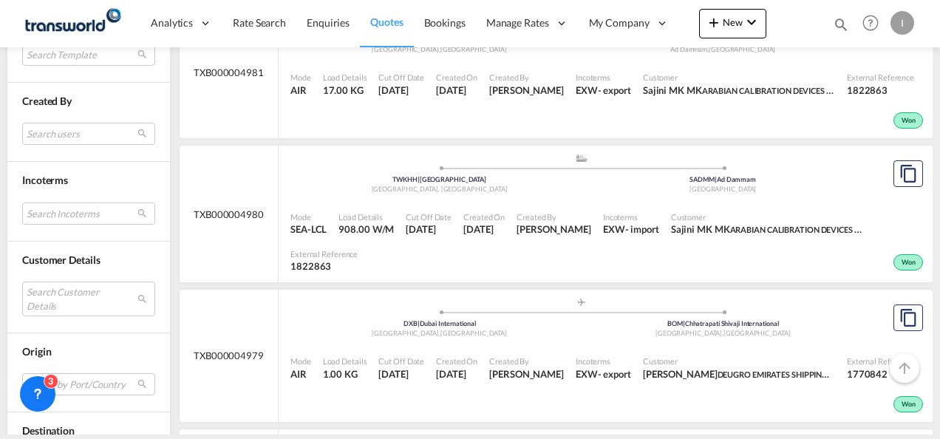
drag, startPoint x: 927, startPoint y: 133, endPoint x: 930, endPoint y: 115, distance: 18.0
click at [930, 115] on div "Quotes Manage all your quotes Filters Clear All Status 1 All Active Expired Fol…" at bounding box center [470, 240] width 940 height 387
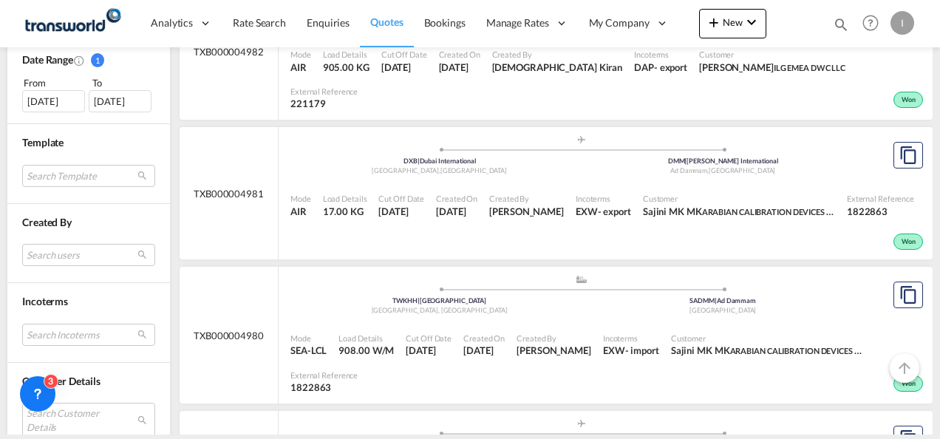
scroll to position [463, 0]
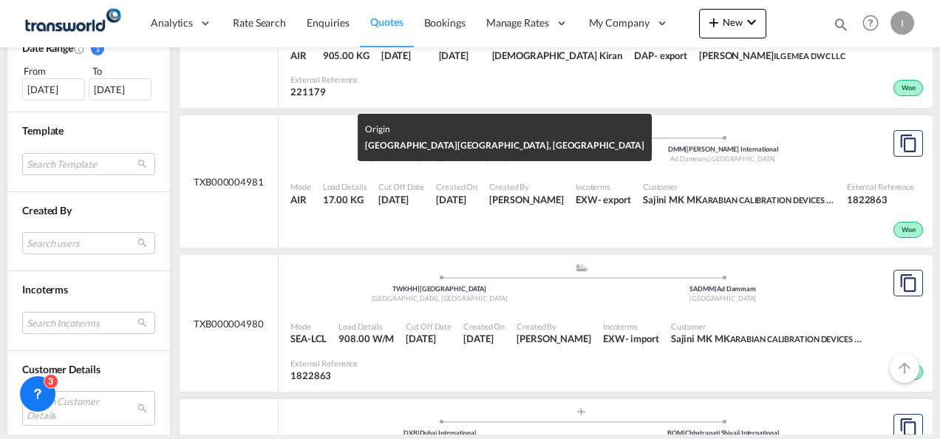
click at [457, 294] on div "[GEOGRAPHIC_DATA], [GEOGRAPHIC_DATA]" at bounding box center [440, 299] width 284 height 10
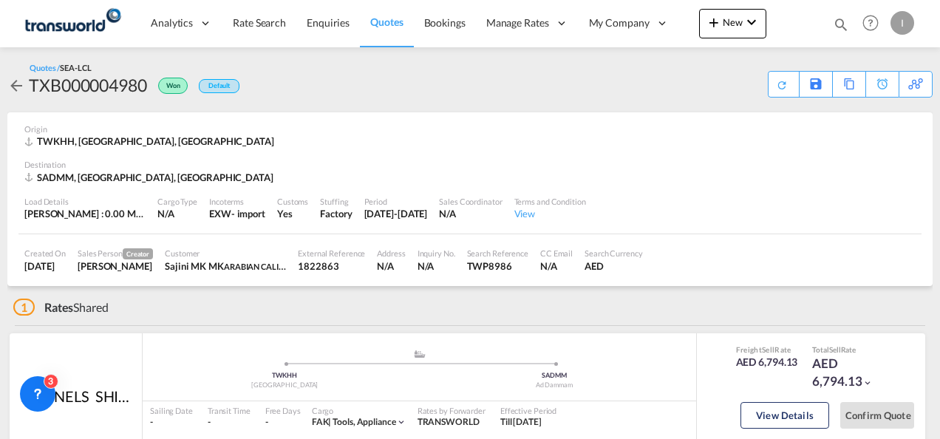
scroll to position [74, 0]
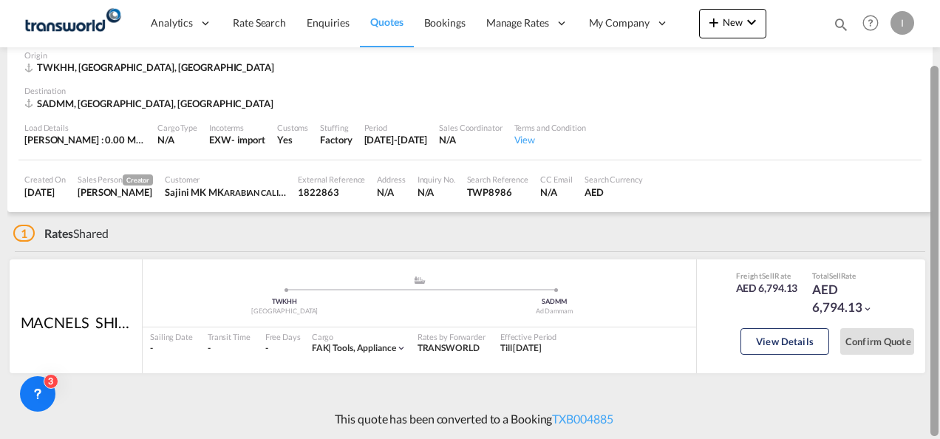
drag, startPoint x: 930, startPoint y: 183, endPoint x: 939, endPoint y: 324, distance: 140.8
click at [939, 324] on html "Analytics Reports Dashboard Rate Search Enquiries Quotes" at bounding box center [470, 219] width 940 height 439
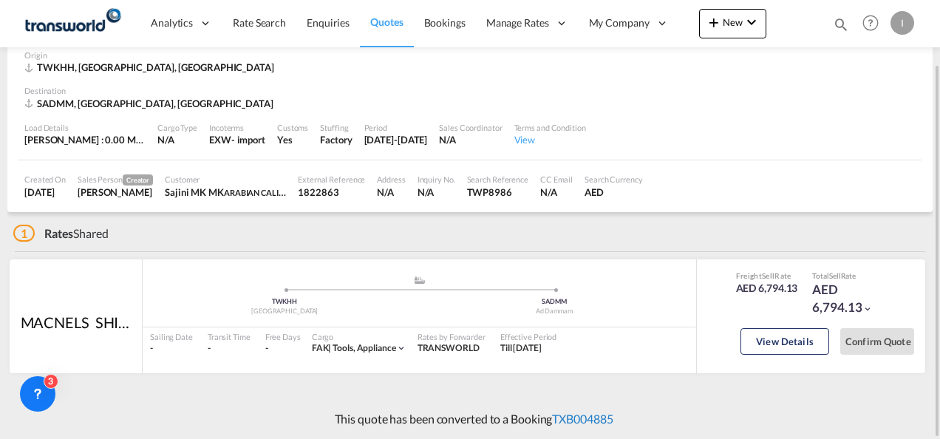
click at [582, 415] on link "TXB004885" at bounding box center [582, 419] width 61 height 14
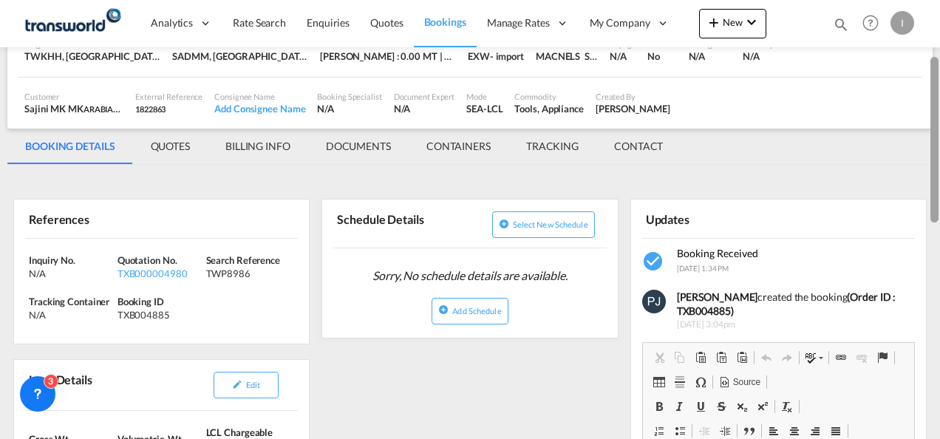
scroll to position [62, 0]
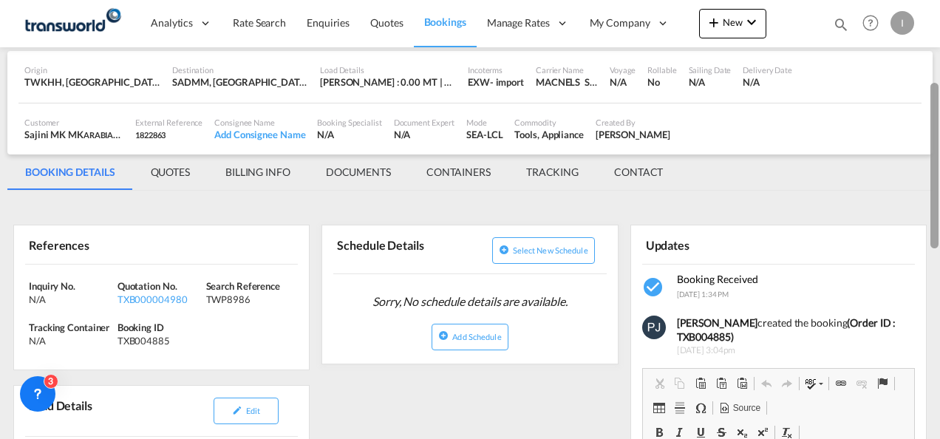
drag, startPoint x: 936, startPoint y: 291, endPoint x: 937, endPoint y: 138, distance: 153.0
click at [937, 138] on div at bounding box center [935, 166] width 8 height 166
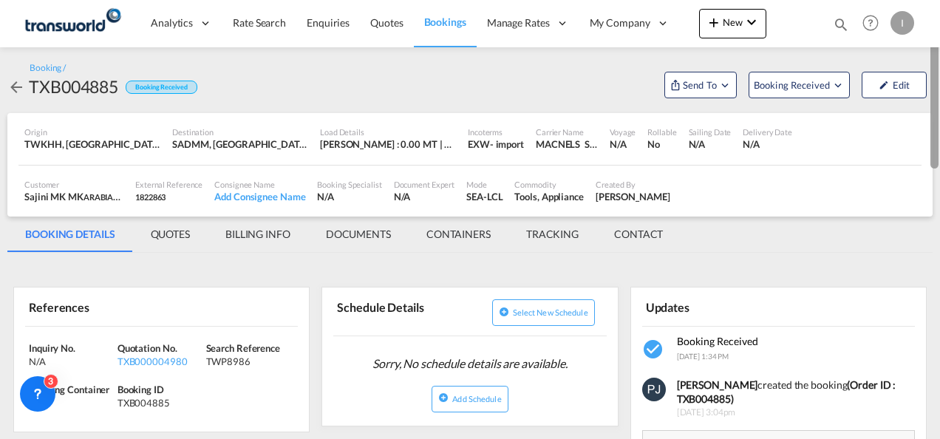
drag, startPoint x: 937, startPoint y: 137, endPoint x: 939, endPoint y: 74, distance: 62.8
click at [939, 74] on div at bounding box center [938, 219] width 3 height 433
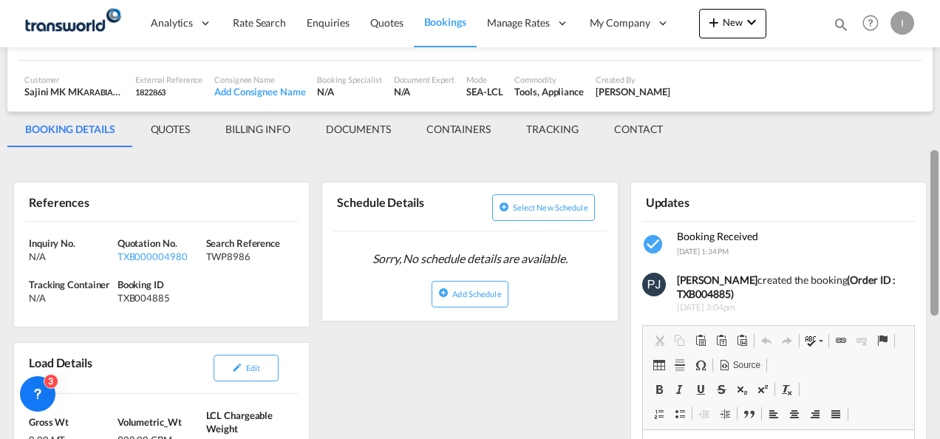
scroll to position [84, 0]
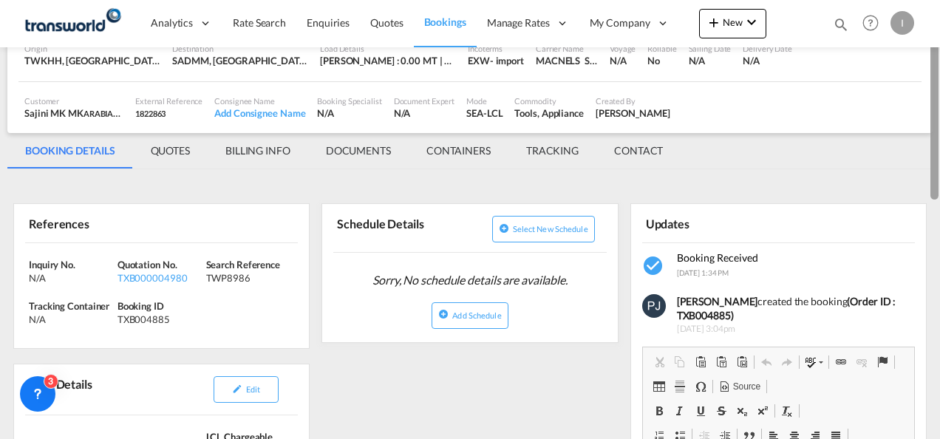
drag, startPoint x: 937, startPoint y: 203, endPoint x: 942, endPoint y: 69, distance: 133.9
click at [939, 69] on html "Analytics Reports Dashboard Rate Search Enquiries Quotes" at bounding box center [470, 219] width 940 height 439
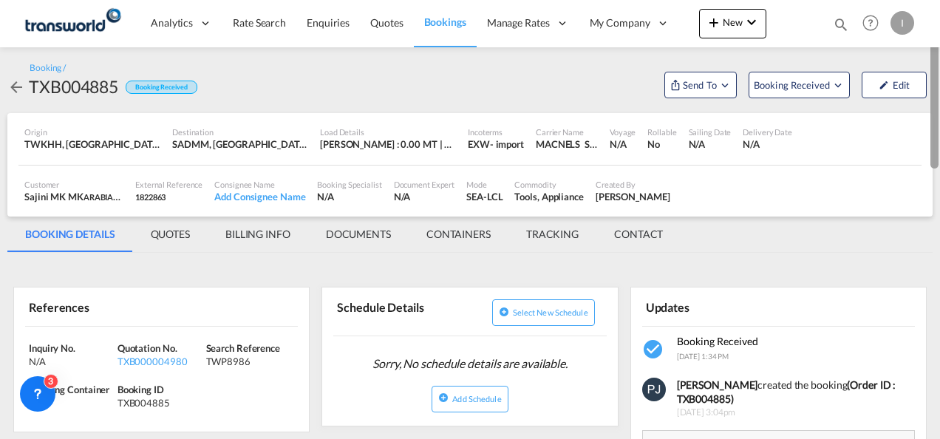
drag, startPoint x: 937, startPoint y: 112, endPoint x: 937, endPoint y: 69, distance: 43.6
click at [937, 69] on div at bounding box center [935, 86] width 8 height 166
click at [708, 84] on span "Send To" at bounding box center [700, 85] width 37 height 15
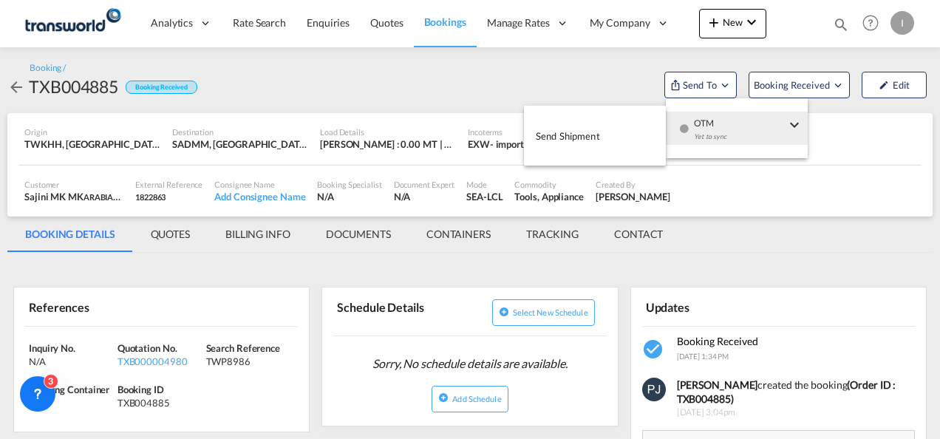
click at [708, 124] on span "OTM" at bounding box center [740, 118] width 92 height 13
click at [625, 143] on button "Send Shipment" at bounding box center [595, 135] width 142 height 33
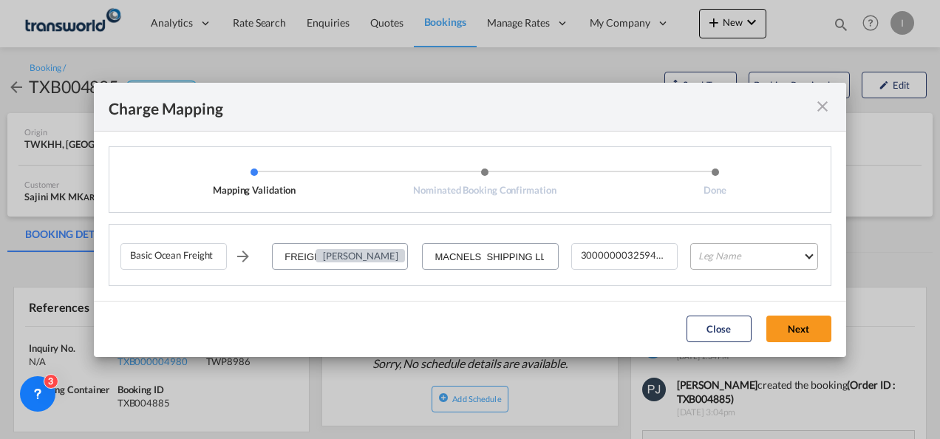
click at [711, 256] on md-select "Leg Name HANDLING ORIGIN VESSEL HANDLING DESTINATION OTHERS TL PICK UP CUSTOMS …" at bounding box center [754, 256] width 128 height 27
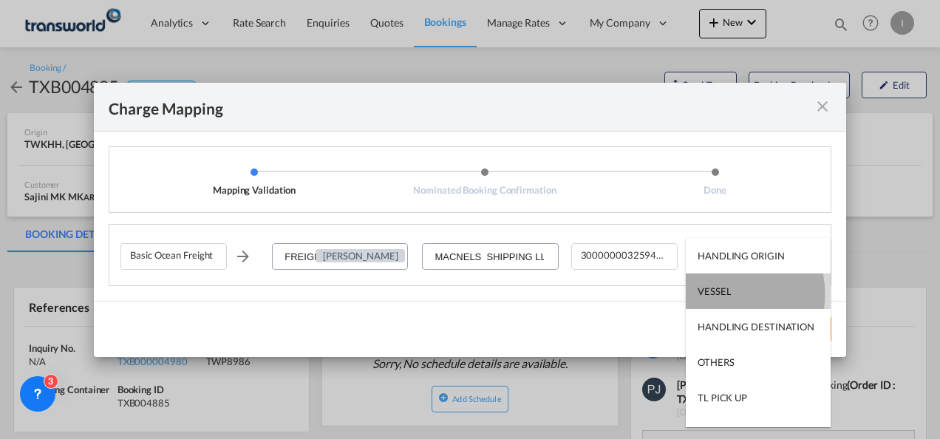
click at [711, 294] on div "VESSEL" at bounding box center [714, 291] width 33 height 13
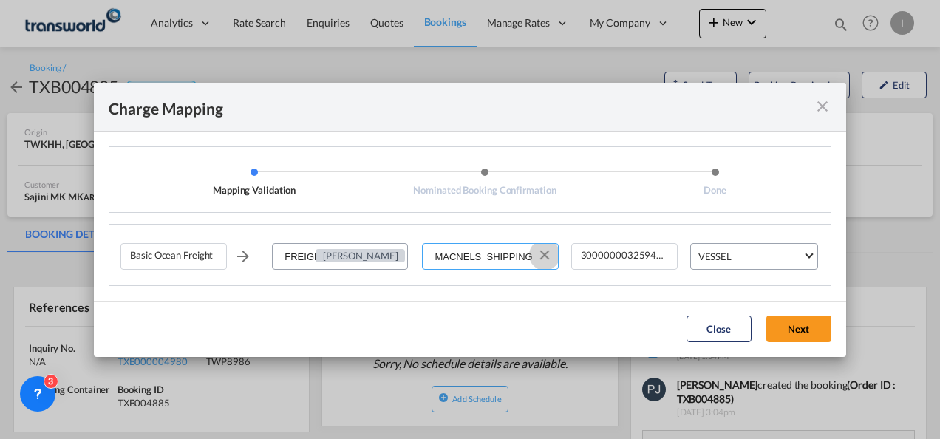
click at [548, 256] on button "Clear Input" at bounding box center [545, 255] width 22 height 22
click at [498, 254] on input "Select Service Provider" at bounding box center [491, 257] width 134 height 27
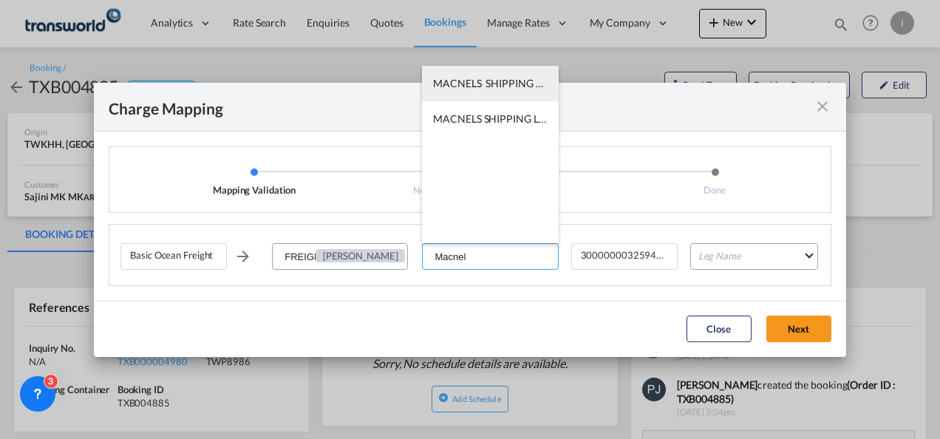
click at [495, 83] on span "MACNELS SHIPPING LLC / TDWC-DUBAI" at bounding box center [565, 83] width 265 height 13
type input "MACNELS SHIPPING LLC / TDWC-DUBAI"
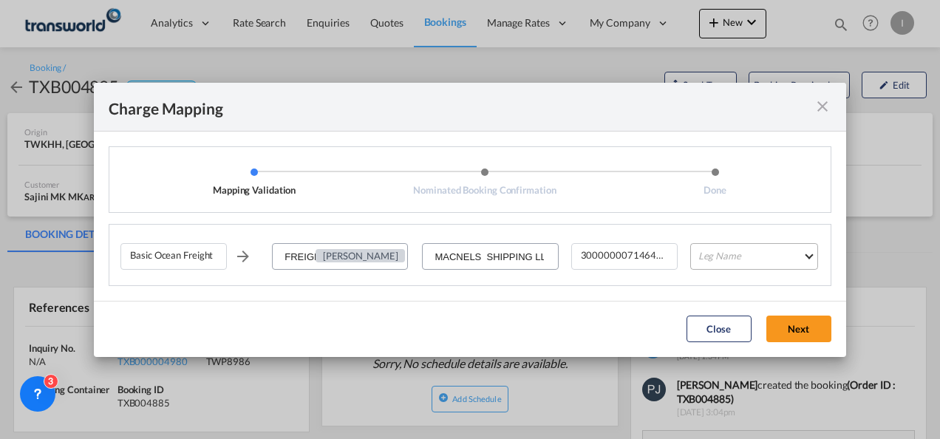
click at [735, 246] on md-select "Leg Name" at bounding box center [754, 256] width 128 height 27
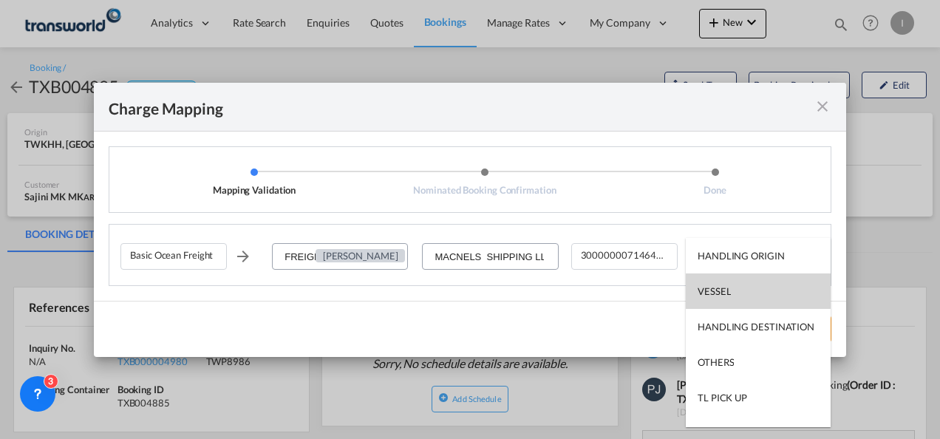
click at [711, 290] on div "VESSEL" at bounding box center [714, 291] width 33 height 13
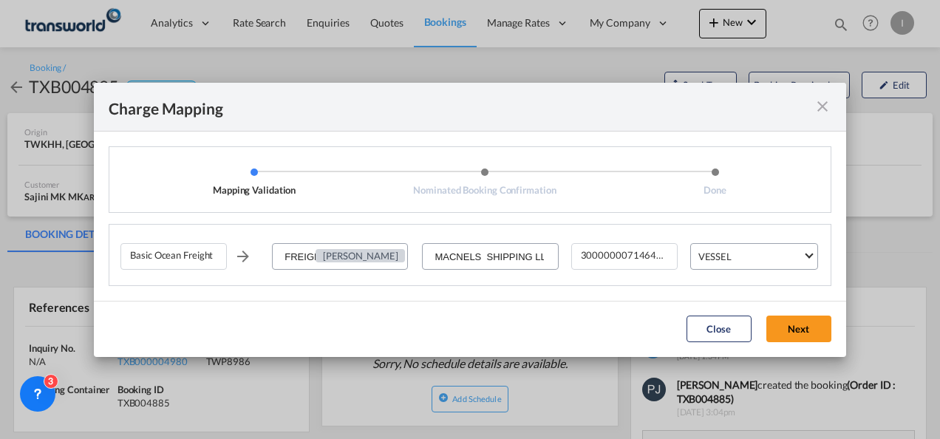
click at [834, 322] on div "Close Next" at bounding box center [759, 329] width 160 height 27
click at [791, 331] on button "Next" at bounding box center [799, 329] width 65 height 27
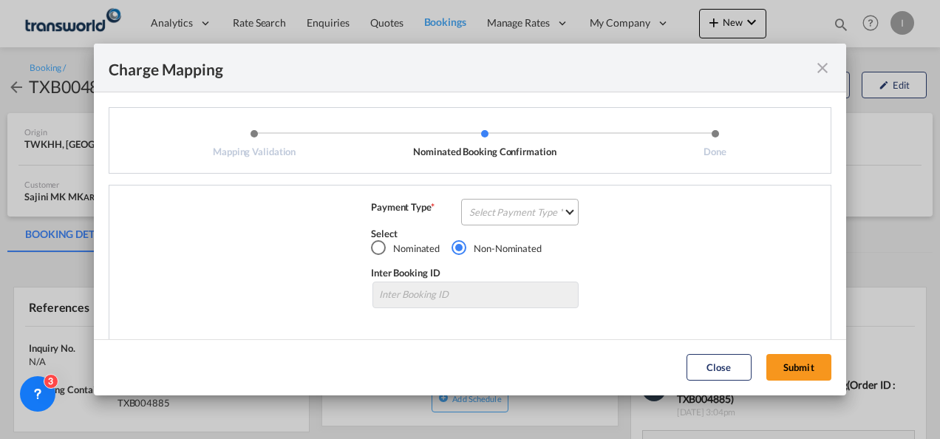
click at [535, 214] on md-select "Select Payment Type COLLECT PREPAID" at bounding box center [520, 212] width 118 height 27
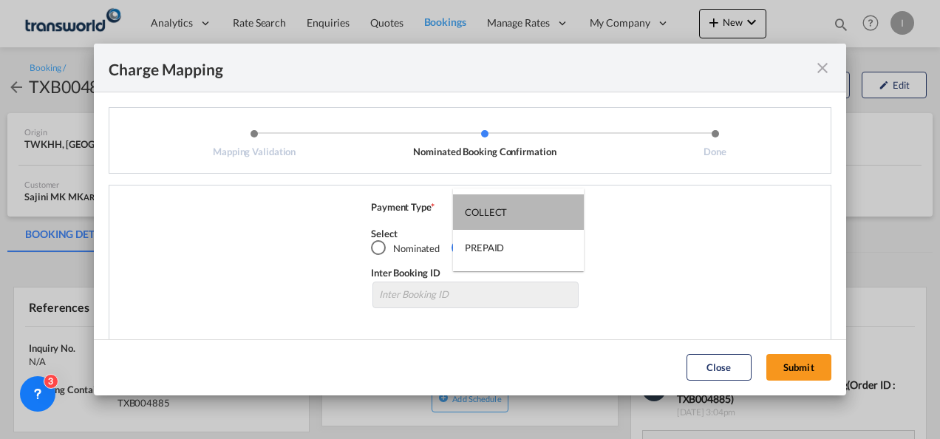
click at [535, 214] on md-option "COLLECT" at bounding box center [518, 211] width 131 height 35
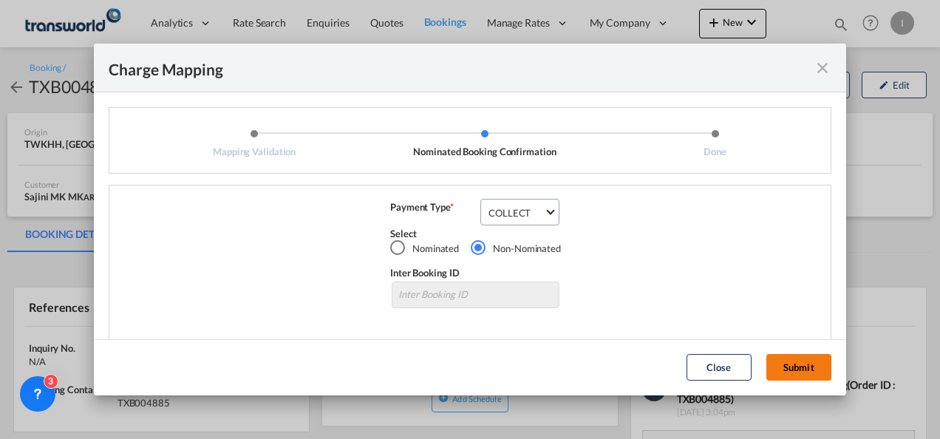
click at [788, 373] on button "Submit" at bounding box center [799, 367] width 65 height 27
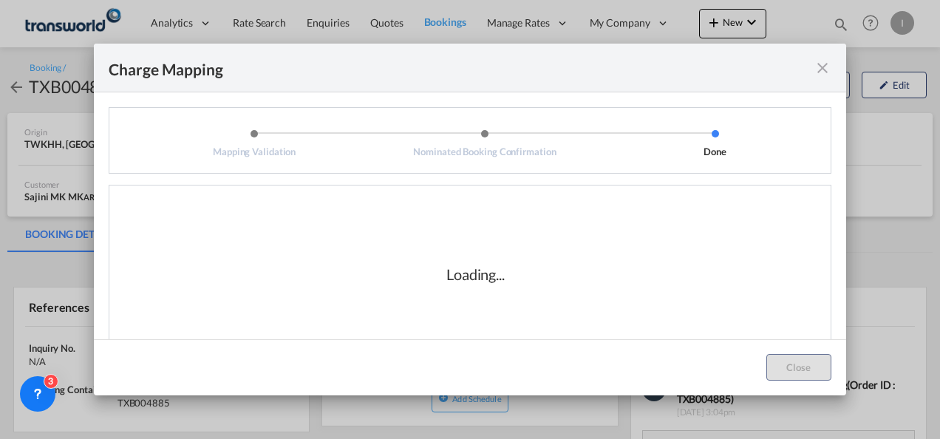
click at [819, 67] on md-icon "icon-close fg-AAA8AD cursor" at bounding box center [823, 68] width 18 height 18
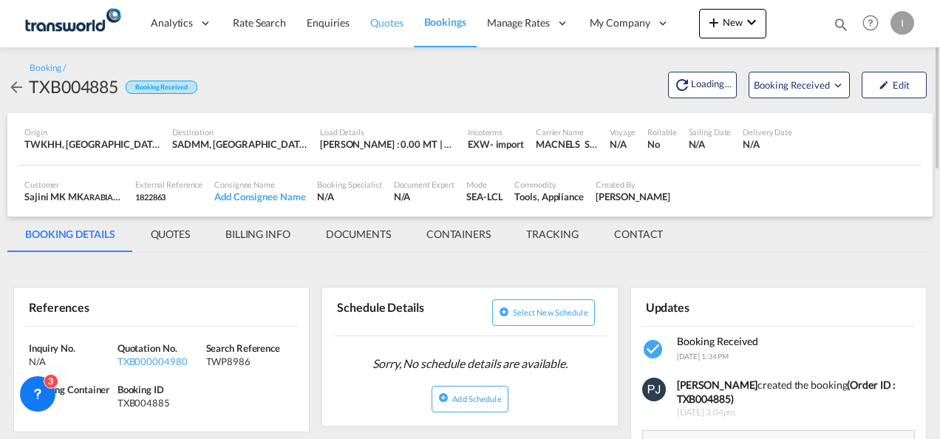
click at [383, 25] on span "Quotes" at bounding box center [386, 22] width 33 height 13
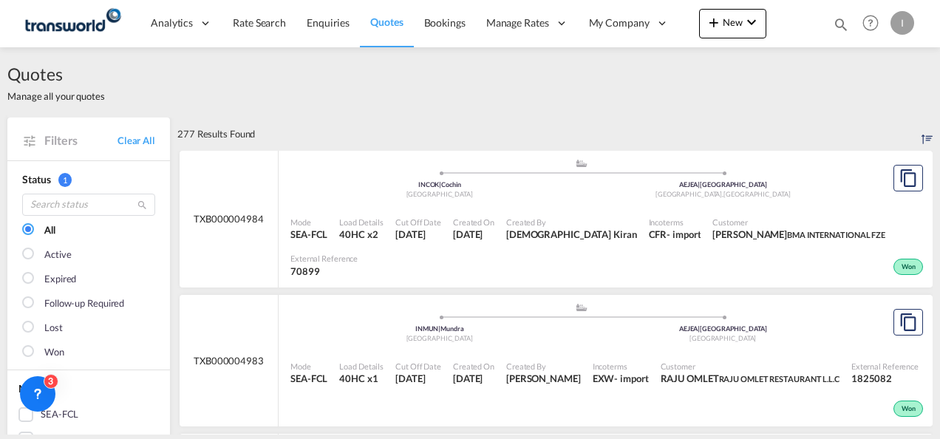
click at [501, 60] on div "Quotes Manage all your quotes" at bounding box center [469, 82] width 925 height 70
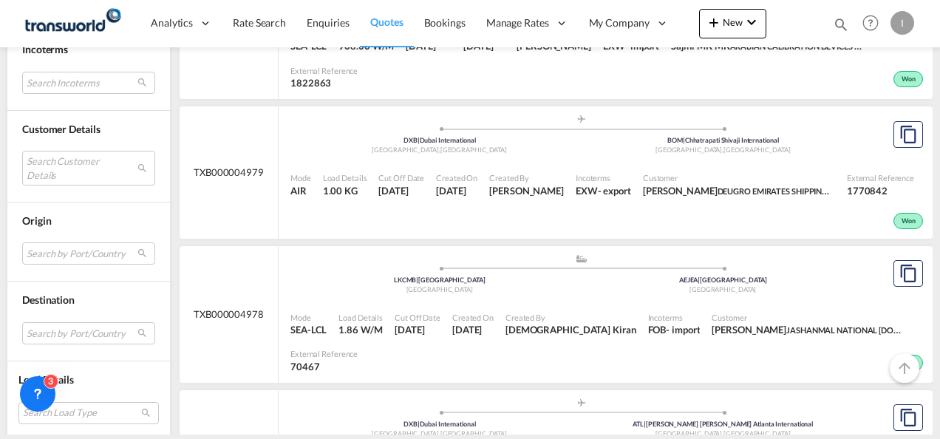
scroll to position [769, 0]
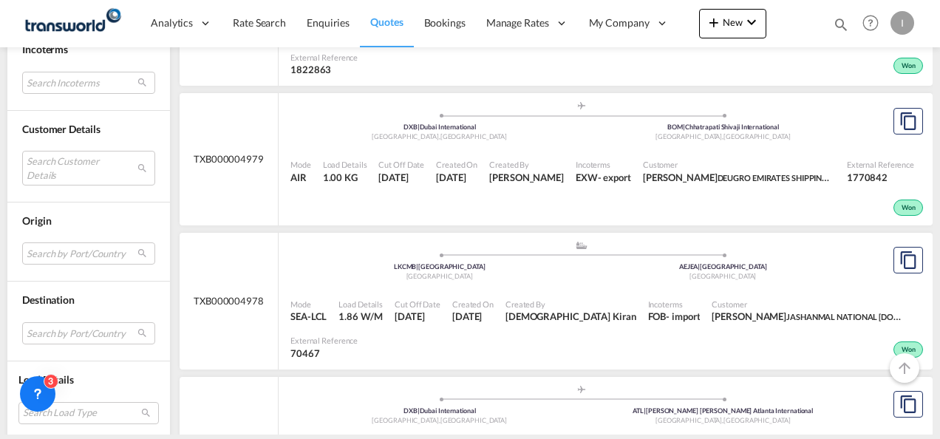
click at [195, 233] on div "TXB000004978" at bounding box center [229, 301] width 99 height 137
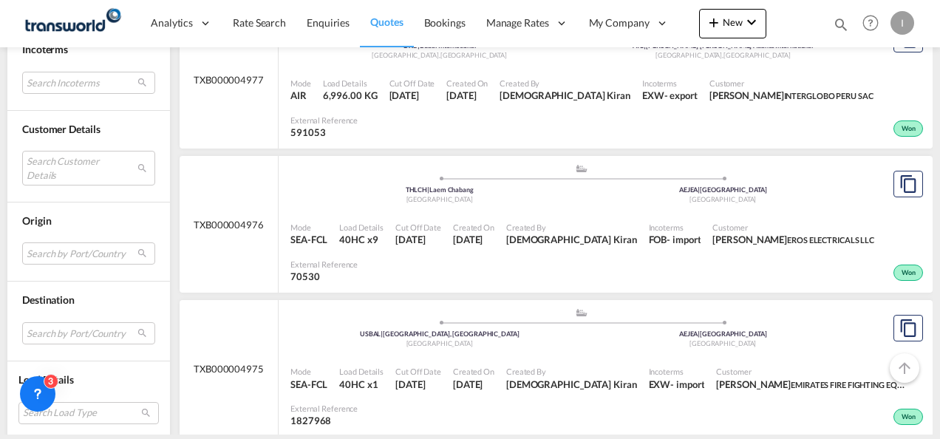
scroll to position [1162, 0]
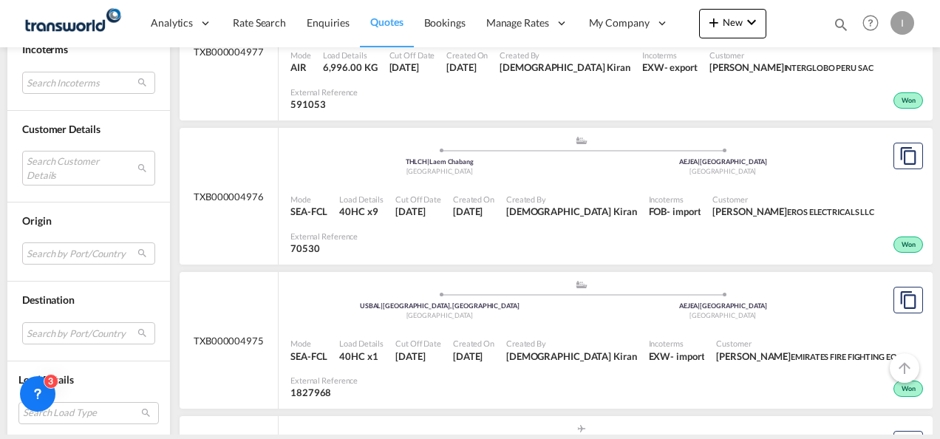
click at [725, 279] on div ".a{fill:#aaa8ad;} .a{fill:#aaa8ad;} USBAL | Baltimore, MD United States AEJEA |…" at bounding box center [581, 301] width 582 height 44
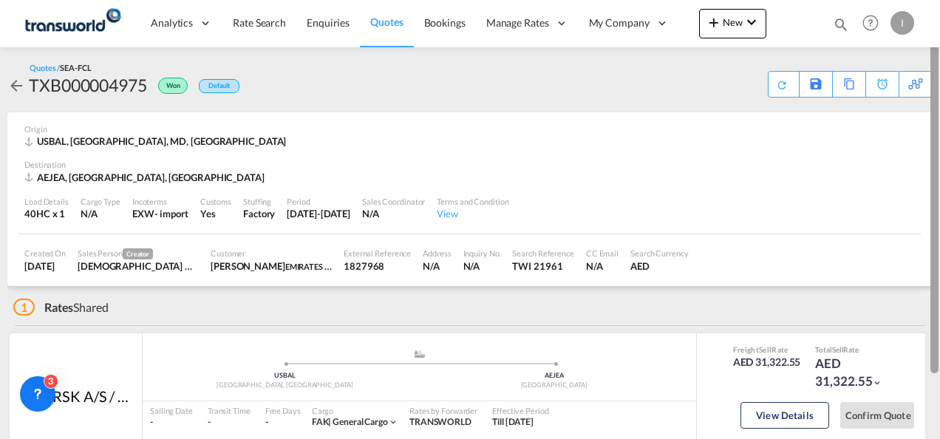
scroll to position [74, 0]
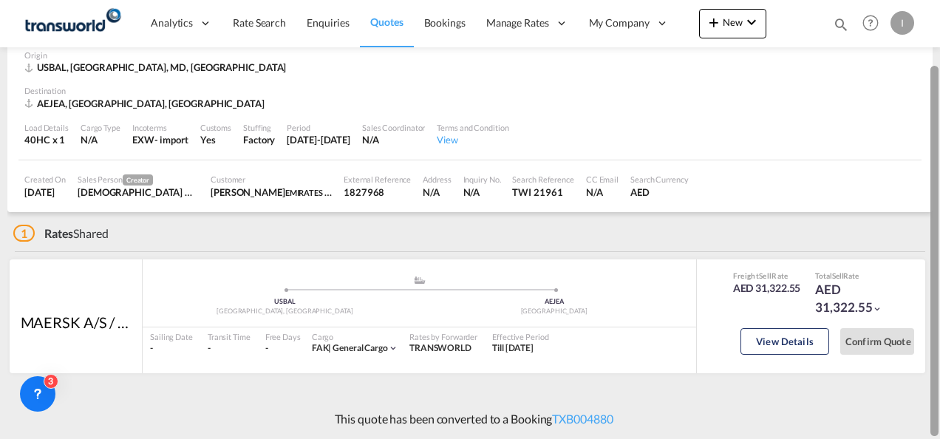
drag, startPoint x: 930, startPoint y: 167, endPoint x: 931, endPoint y: 273, distance: 106.5
click at [931, 273] on div at bounding box center [935, 251] width 8 height 370
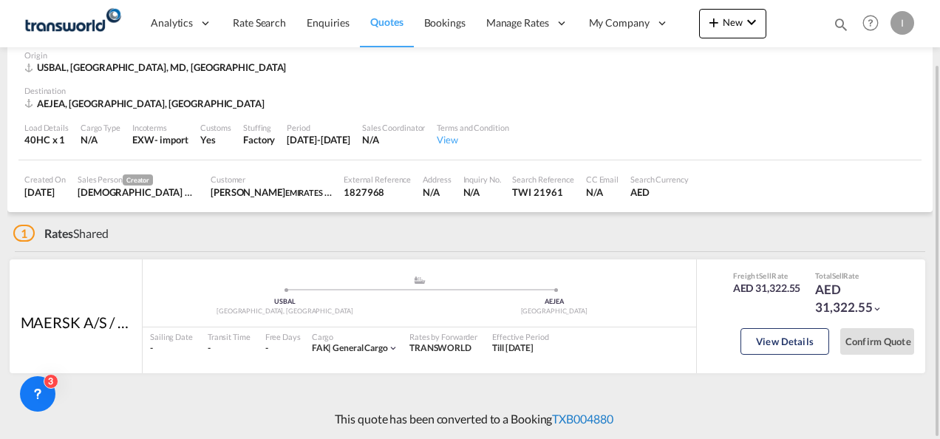
click at [566, 421] on link "TXB004880" at bounding box center [582, 419] width 61 height 14
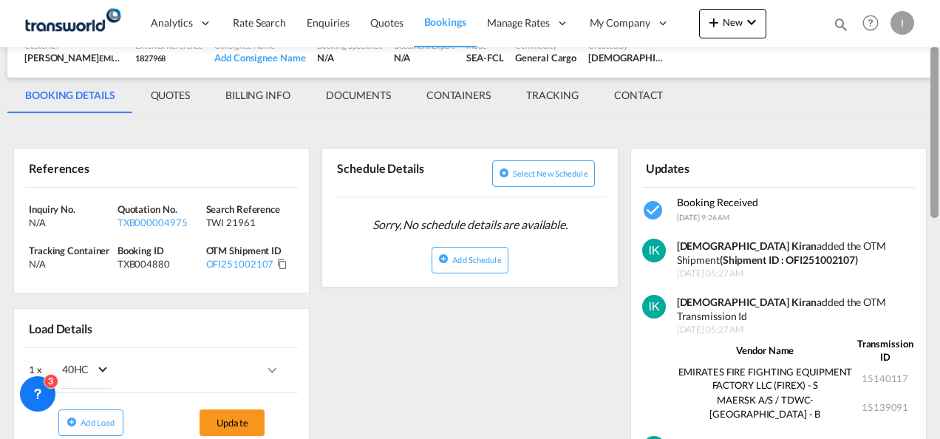
scroll to position [129, 0]
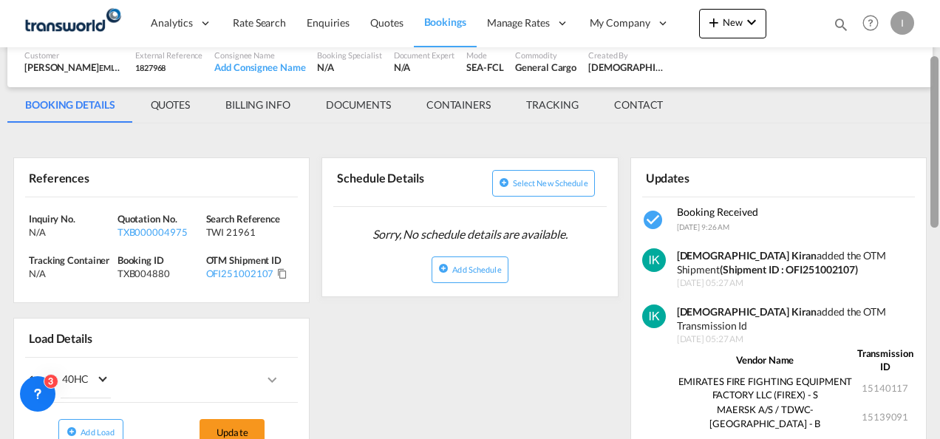
drag, startPoint x: 934, startPoint y: 229, endPoint x: 942, endPoint y: 97, distance: 132.6
click at [939, 97] on html "Analytics Reports Dashboard Rate Search Enquiries Quotes" at bounding box center [470, 219] width 940 height 439
click at [378, 20] on span "Quotes" at bounding box center [386, 22] width 33 height 13
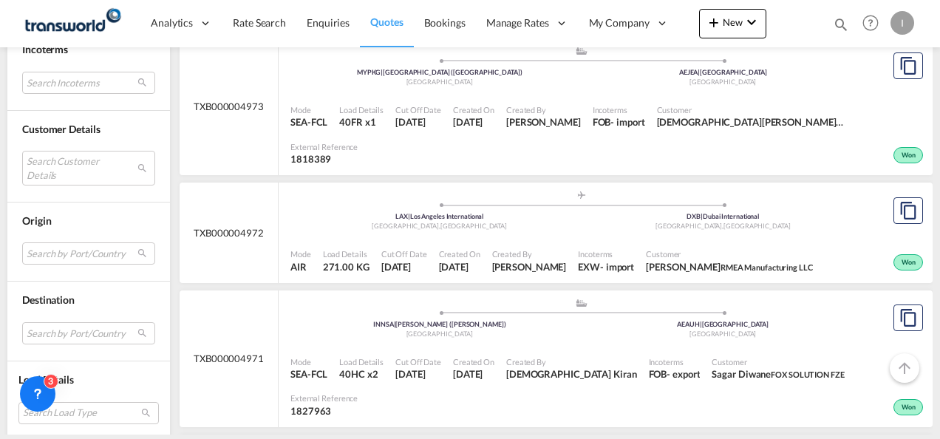
scroll to position [1685, 0]
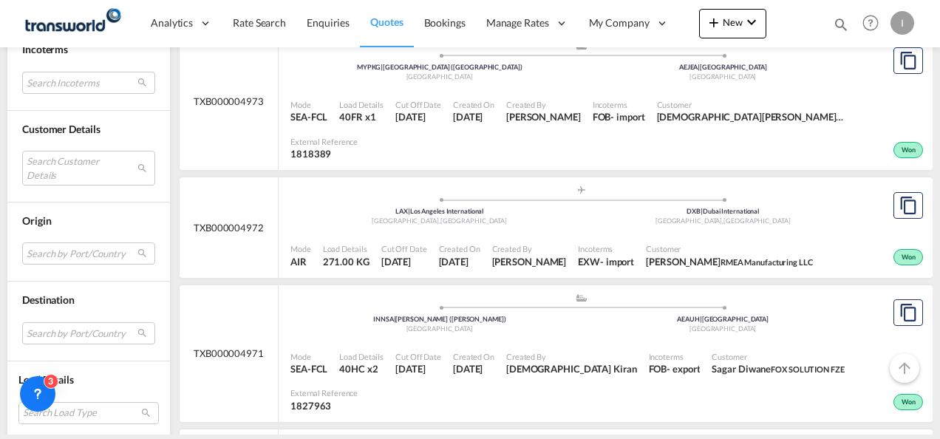
click at [710, 293] on div ".a{fill:#aaa8ad;} .a{fill:#aaa8ad;} INNSA | Jawaharlal Nehru (Nhava Sheva) Indi…" at bounding box center [581, 315] width 582 height 44
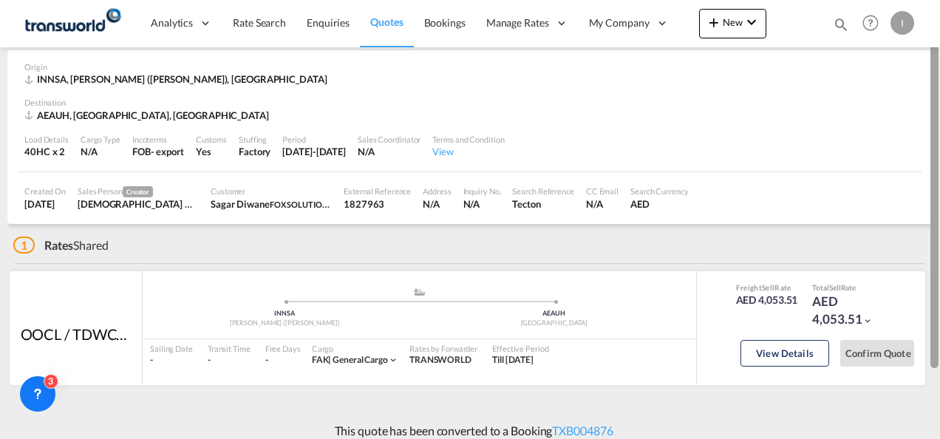
scroll to position [74, 0]
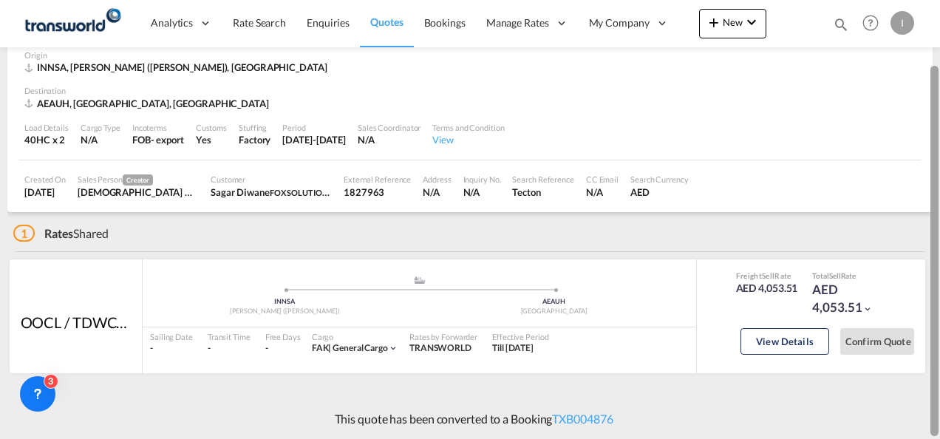
drag, startPoint x: 933, startPoint y: 137, endPoint x: 922, endPoint y: 244, distance: 107.0
click at [922, 244] on md-content "Analytics Reports Dashboard Rate Search Enquiries Quotes Bookings" at bounding box center [470, 219] width 940 height 439
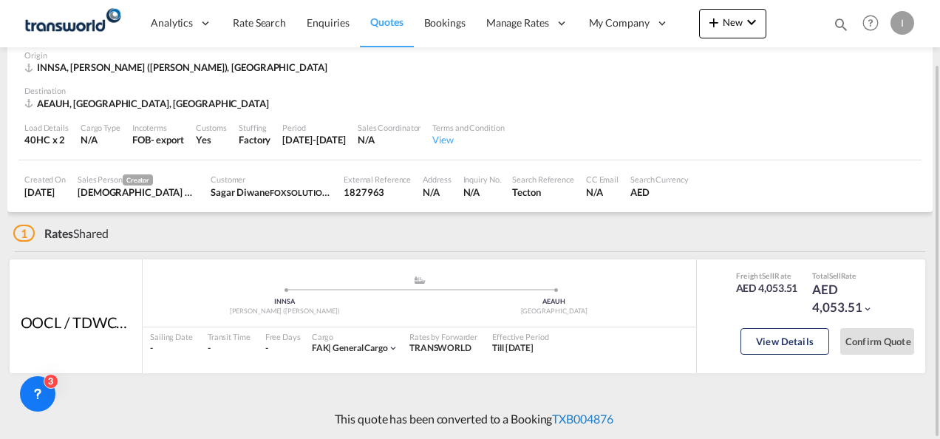
click at [574, 418] on link "TXB004876" at bounding box center [582, 419] width 61 height 14
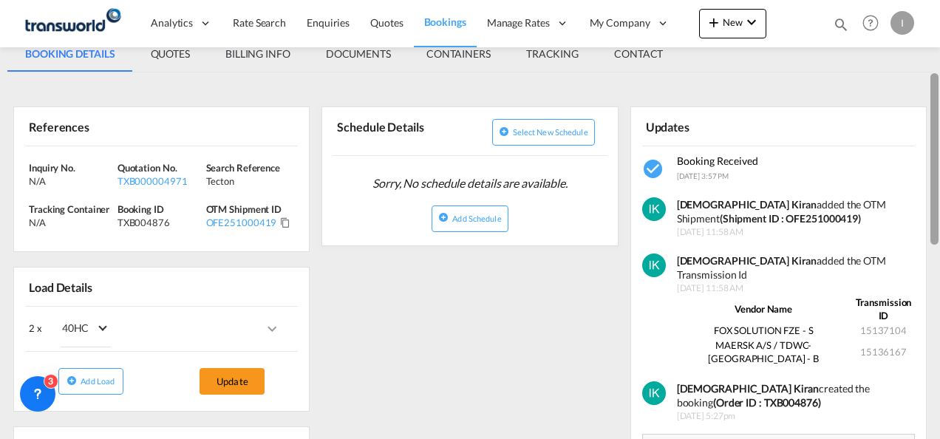
scroll to position [160, 0]
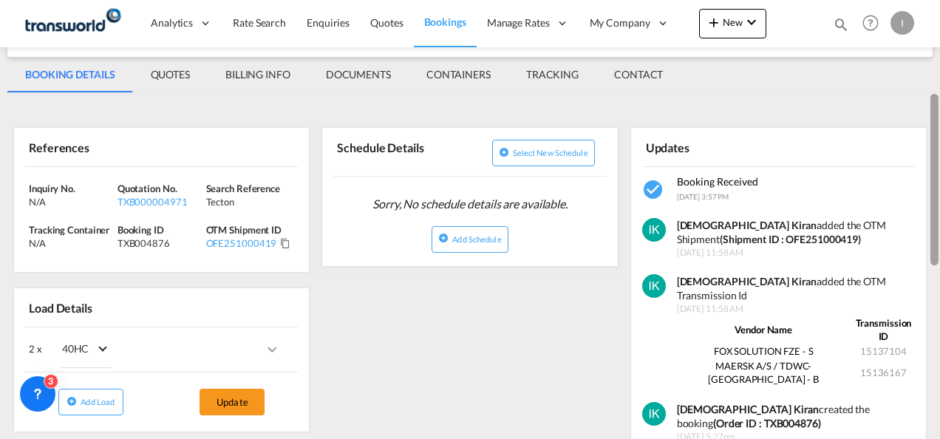
drag, startPoint x: 937, startPoint y: 342, endPoint x: 941, endPoint y: 221, distance: 120.5
click at [939, 221] on html "Analytics Reports Dashboard Rate Search Enquiries Quotes" at bounding box center [470, 219] width 940 height 439
click at [389, 24] on span "Quotes" at bounding box center [386, 22] width 33 height 13
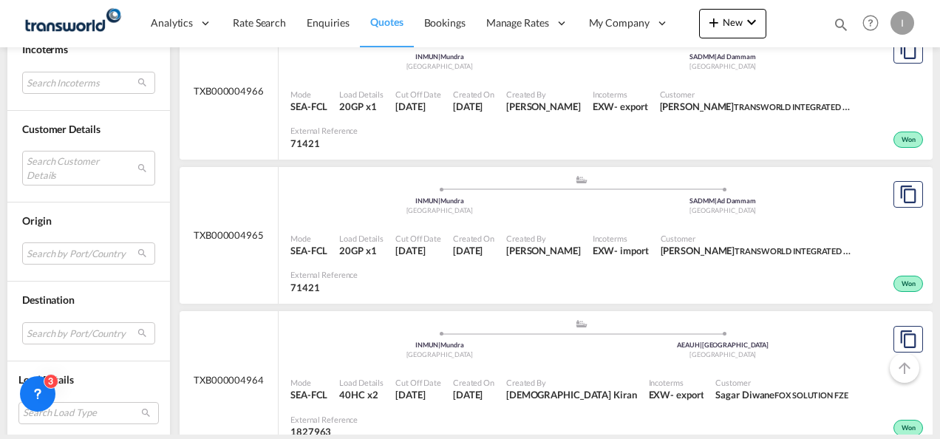
scroll to position [2698, 0]
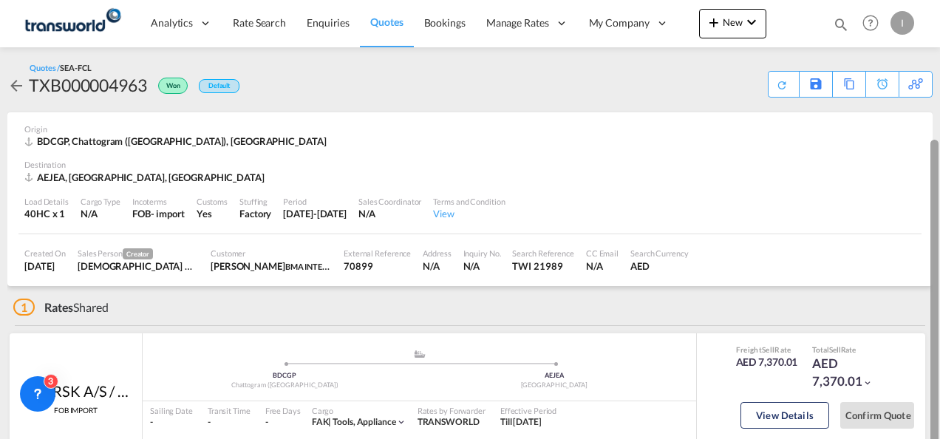
scroll to position [74, 0]
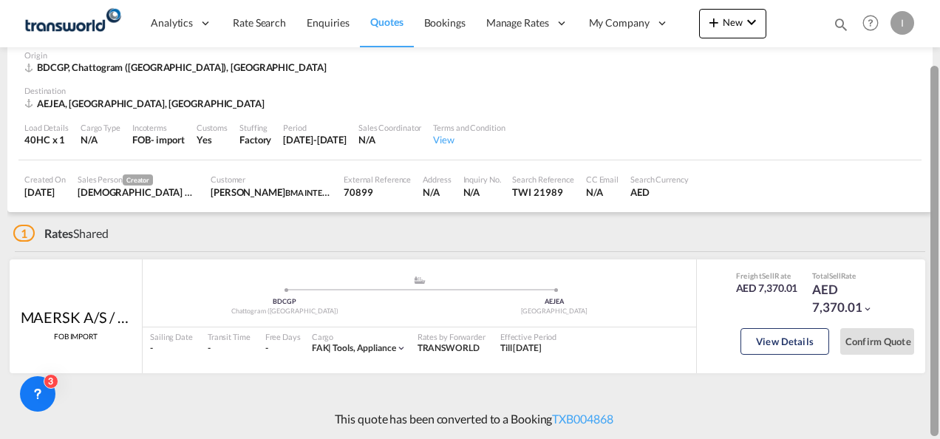
drag, startPoint x: 937, startPoint y: 171, endPoint x: 930, endPoint y: 296, distance: 125.8
click at [930, 296] on md-content "Analytics Reports Dashboard Rate Search Enquiries Quotes Bookings" at bounding box center [470, 219] width 940 height 439
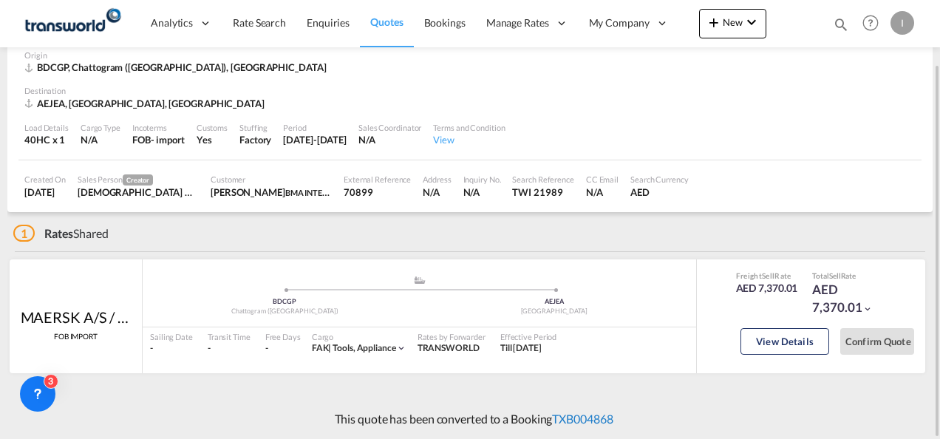
click at [563, 418] on link "TXB004868" at bounding box center [582, 419] width 61 height 14
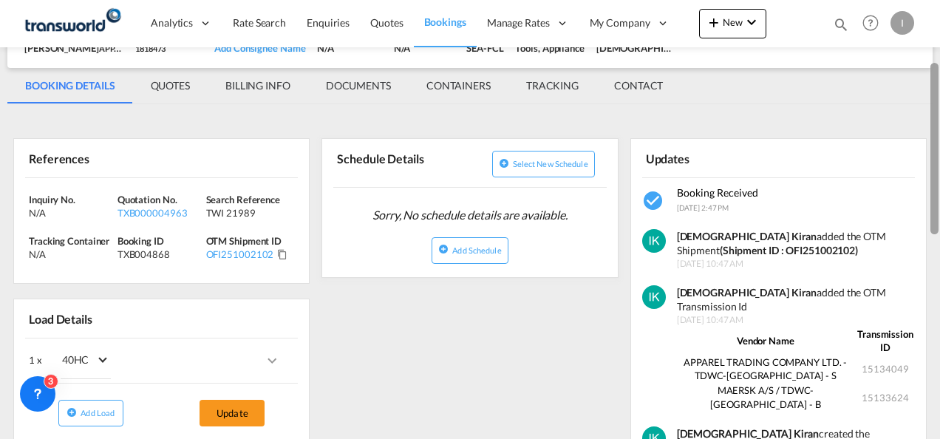
scroll to position [144, 0]
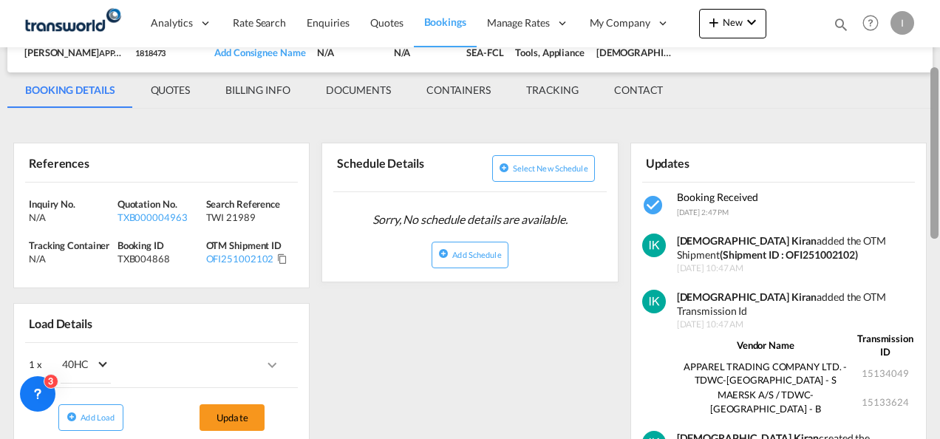
drag, startPoint x: 938, startPoint y: 342, endPoint x: 940, endPoint y: 215, distance: 126.4
click at [939, 215] on html "Analytics Reports Dashboard Rate Search Enquiries Quotes" at bounding box center [470, 219] width 940 height 439
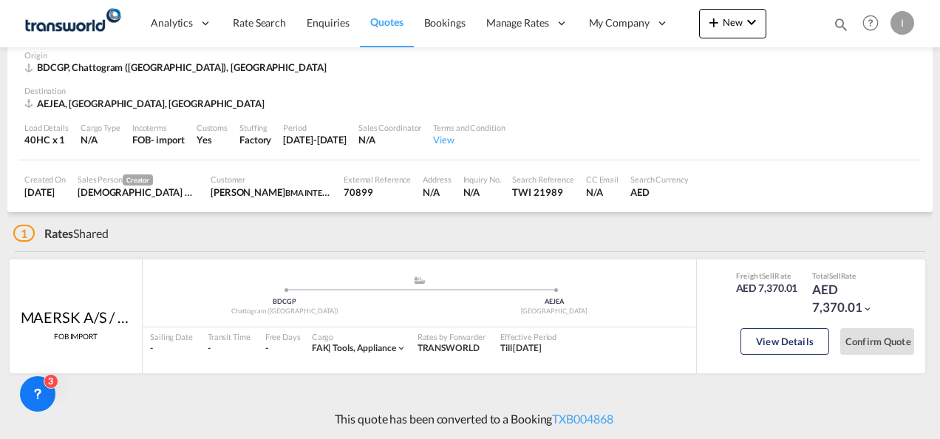
scroll to position [74, 0]
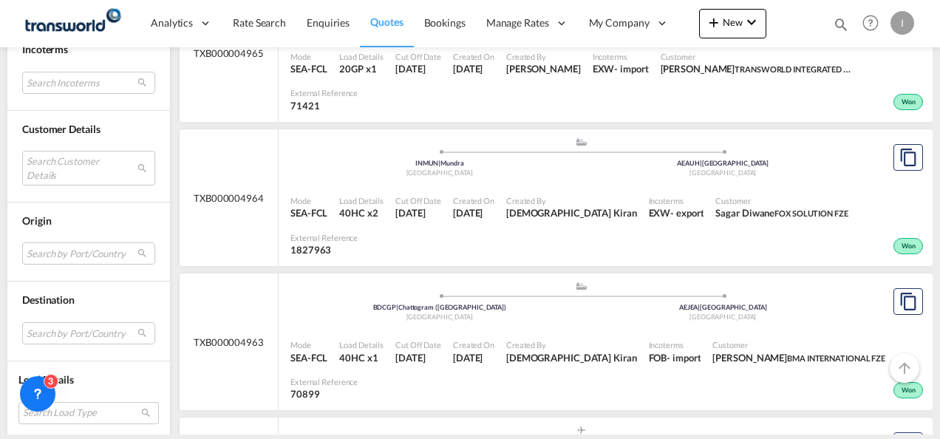
scroll to position [2841, 0]
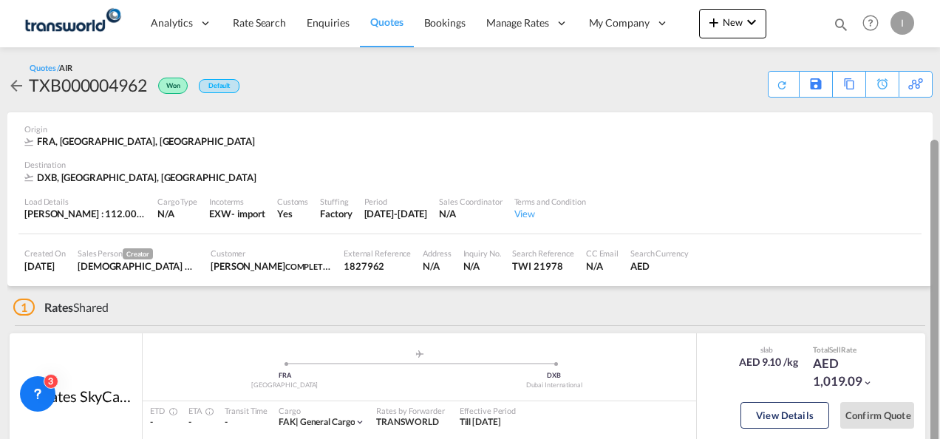
scroll to position [74, 0]
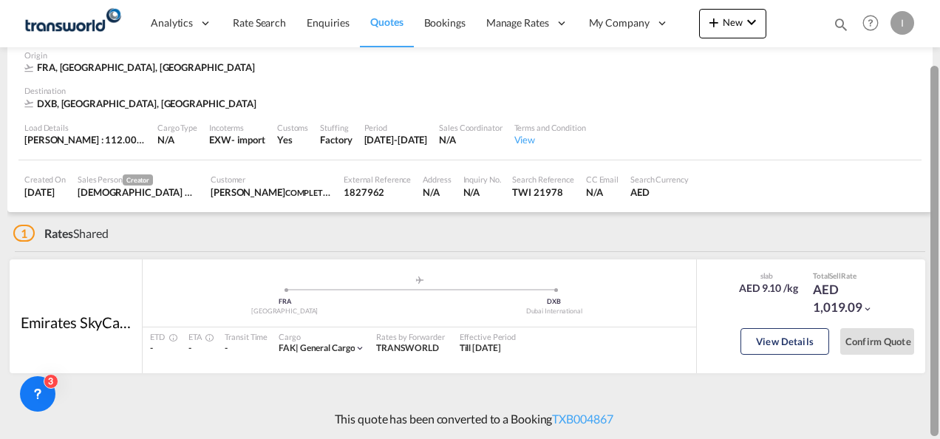
drag, startPoint x: 939, startPoint y: 246, endPoint x: 935, endPoint y: 304, distance: 57.8
click at [935, 304] on div at bounding box center [935, 251] width 8 height 370
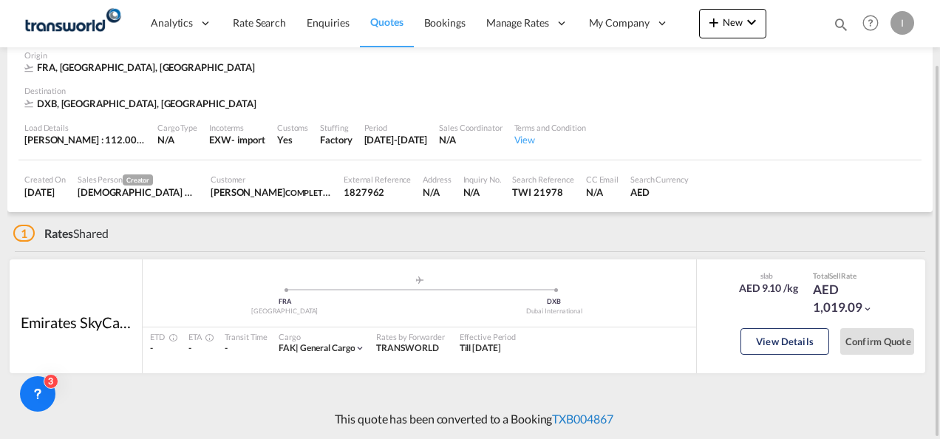
click at [572, 418] on link "TXB004867" at bounding box center [582, 419] width 61 height 14
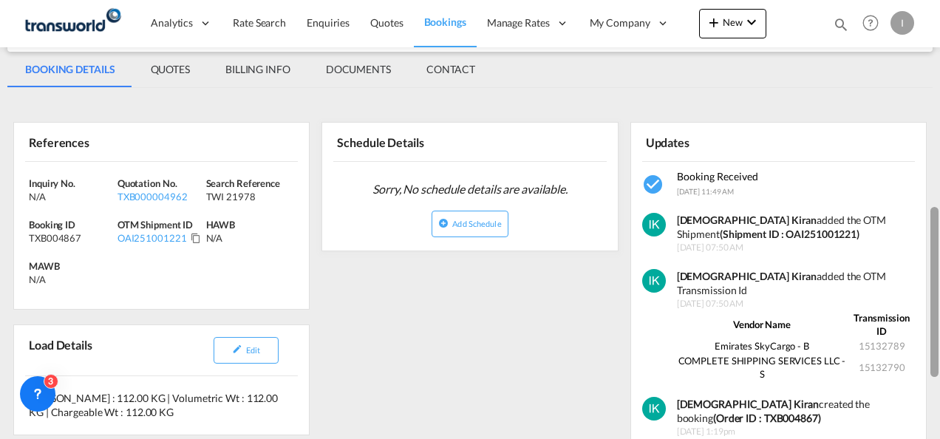
scroll to position [163, 0]
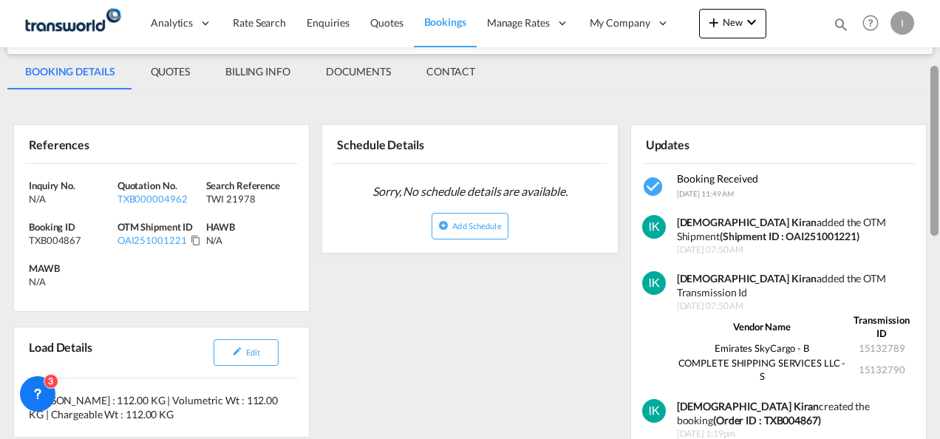
drag, startPoint x: 937, startPoint y: 325, endPoint x: 942, endPoint y: 210, distance: 114.7
click at [939, 210] on html "Analytics Reports Dashboard Rate Search Enquiries Quotes" at bounding box center [470, 219] width 940 height 439
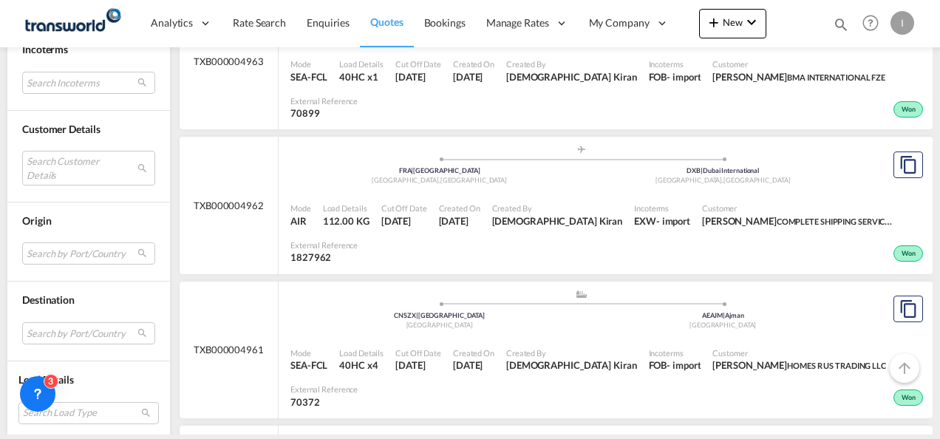
scroll to position [3243, 0]
